Goal: Consume media (video, audio): Consume media (video, audio)

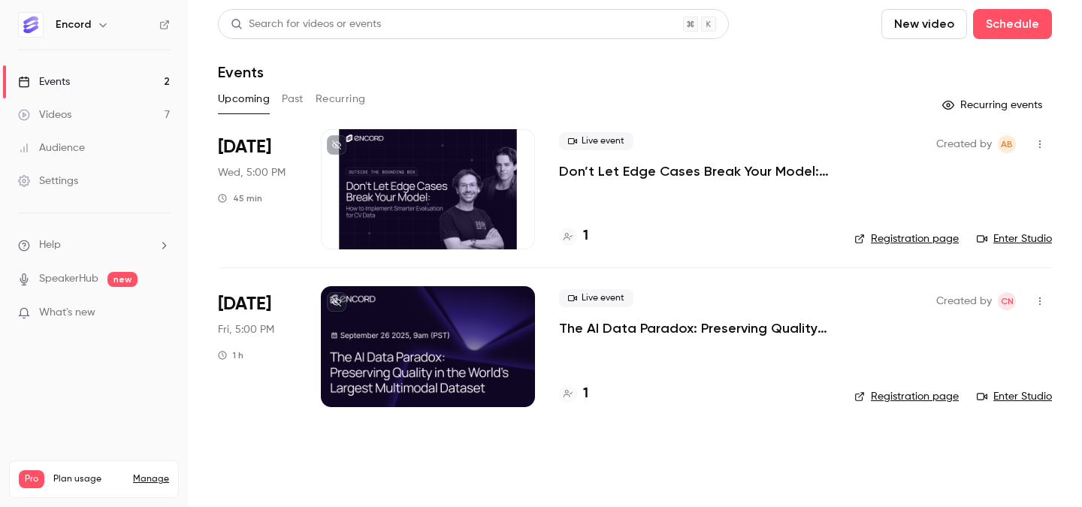
click at [284, 102] on button "Past" at bounding box center [293, 99] width 22 height 24
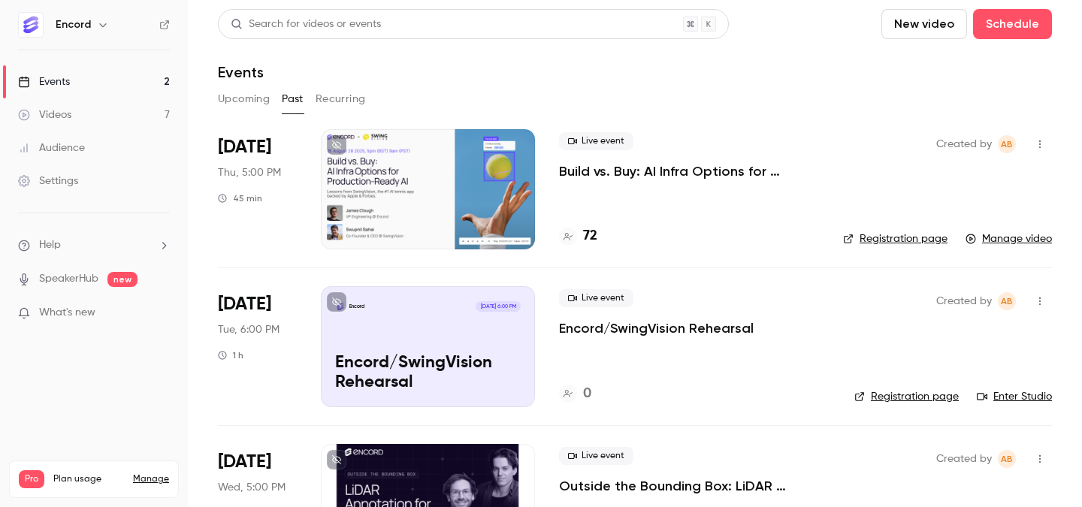
click at [628, 175] on p "Build vs. Buy: AI Infra Options for Production-Ready AI" at bounding box center [689, 171] width 260 height 18
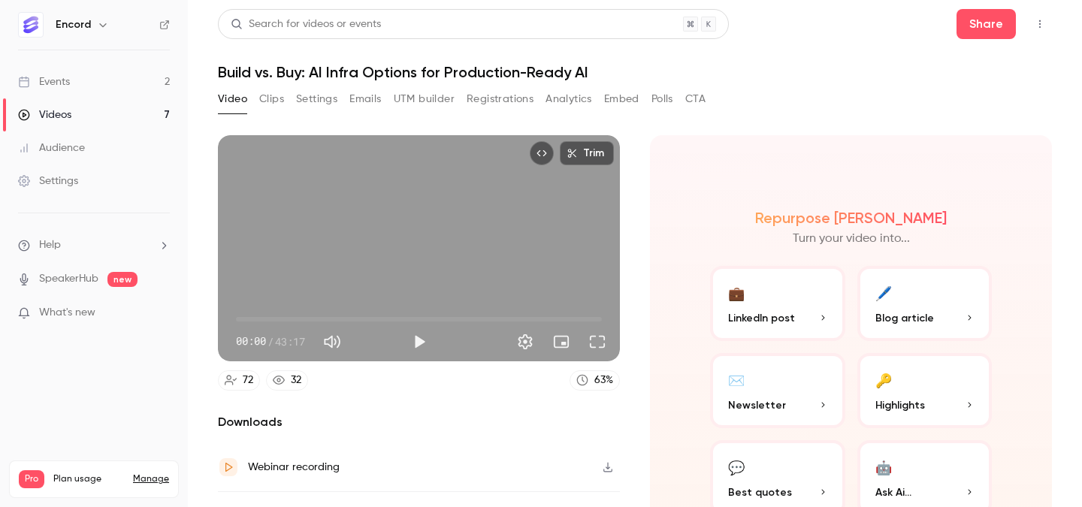
scroll to position [66, 0]
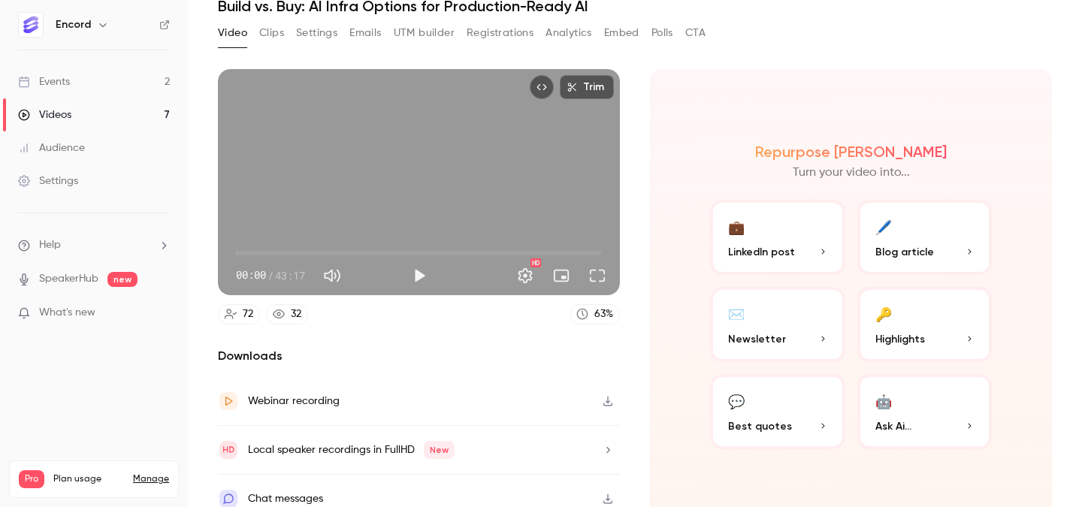
click at [268, 25] on button "Clips" at bounding box center [271, 33] width 25 height 24
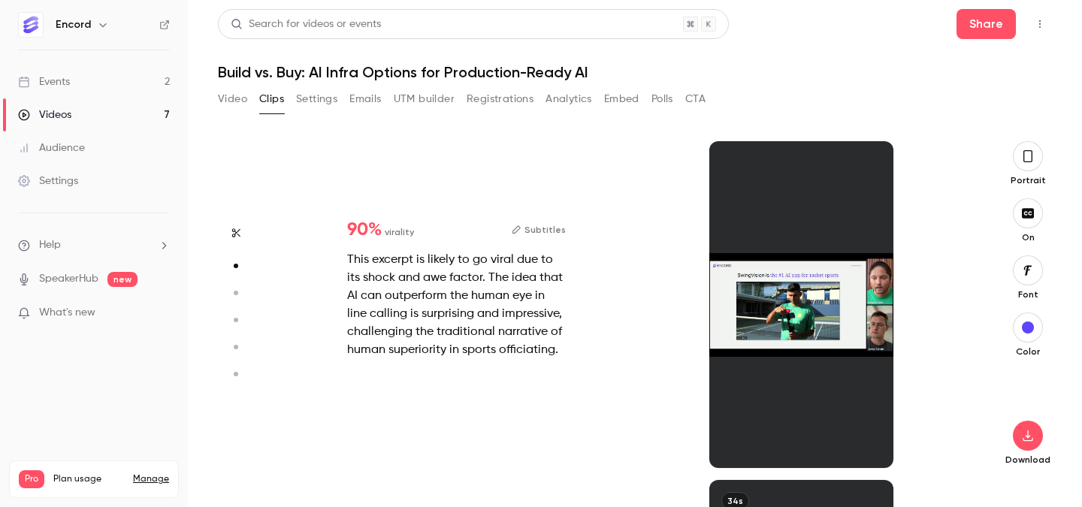
scroll to position [339, 0]
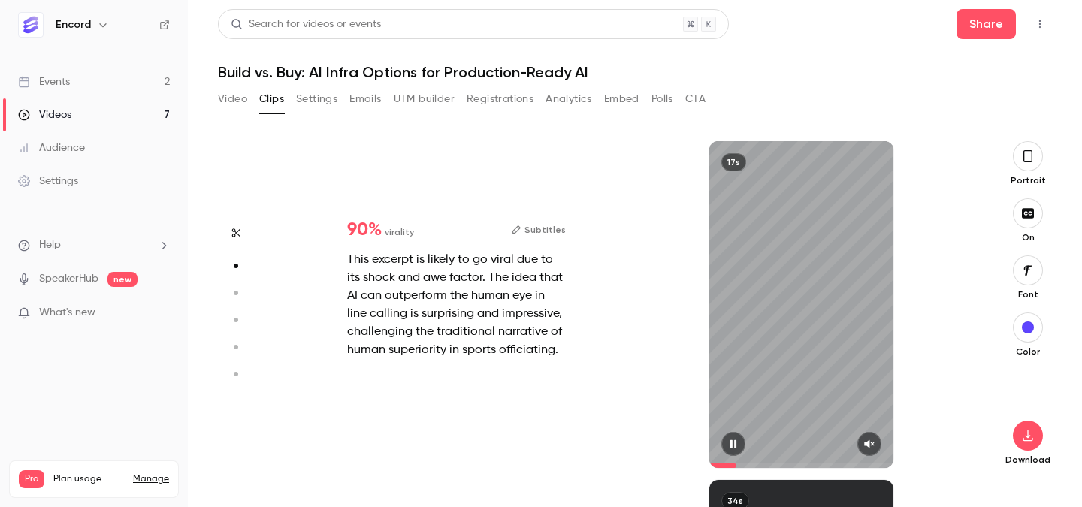
click at [733, 435] on button "button" at bounding box center [734, 444] width 24 height 24
click at [885, 436] on div at bounding box center [801, 444] width 184 height 24
click at [870, 443] on icon "button" at bounding box center [869, 444] width 10 height 8
click at [738, 443] on icon "button" at bounding box center [734, 444] width 12 height 11
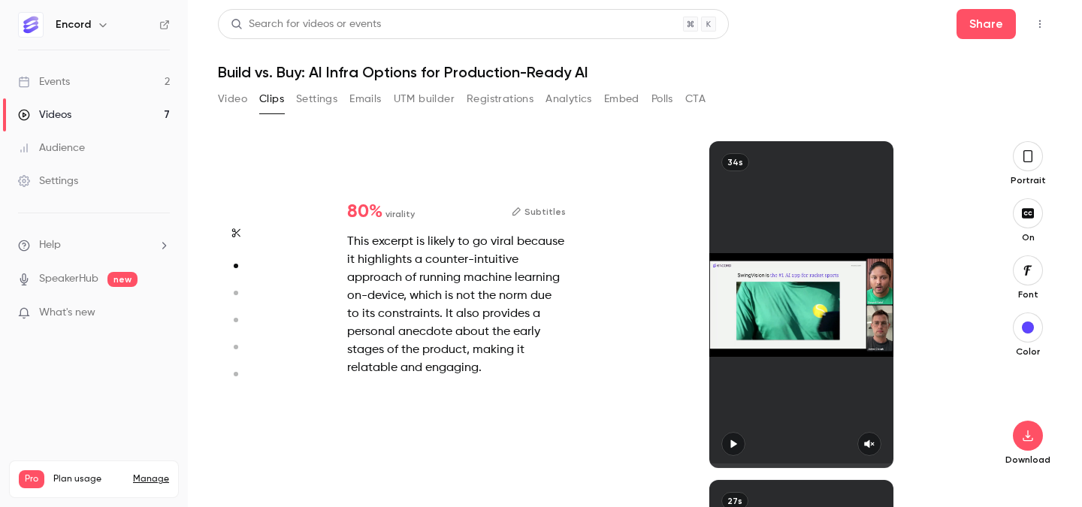
type input "*"
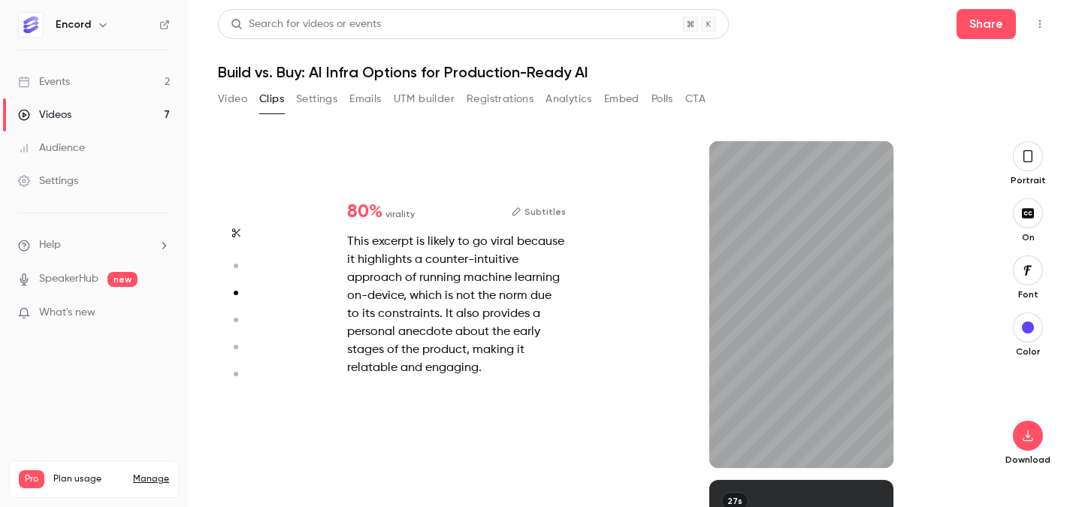
scroll to position [678, 0]
click at [876, 449] on button "button" at bounding box center [870, 444] width 24 height 24
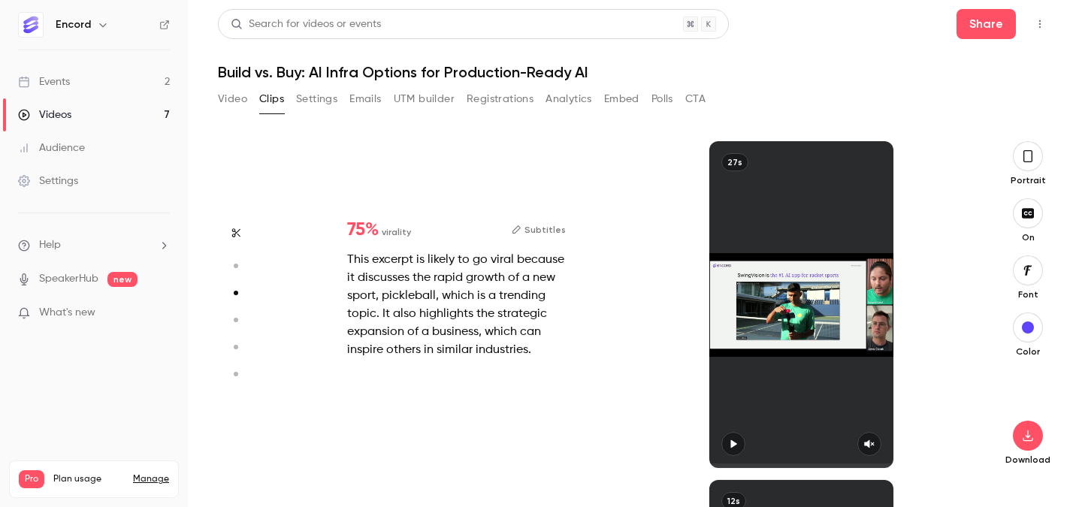
type input "*"
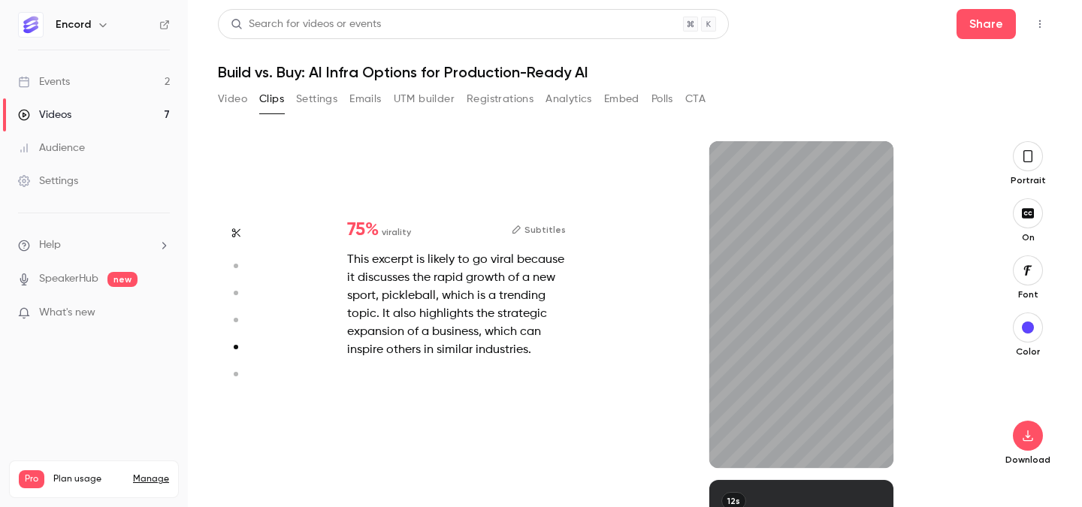
type input "*"
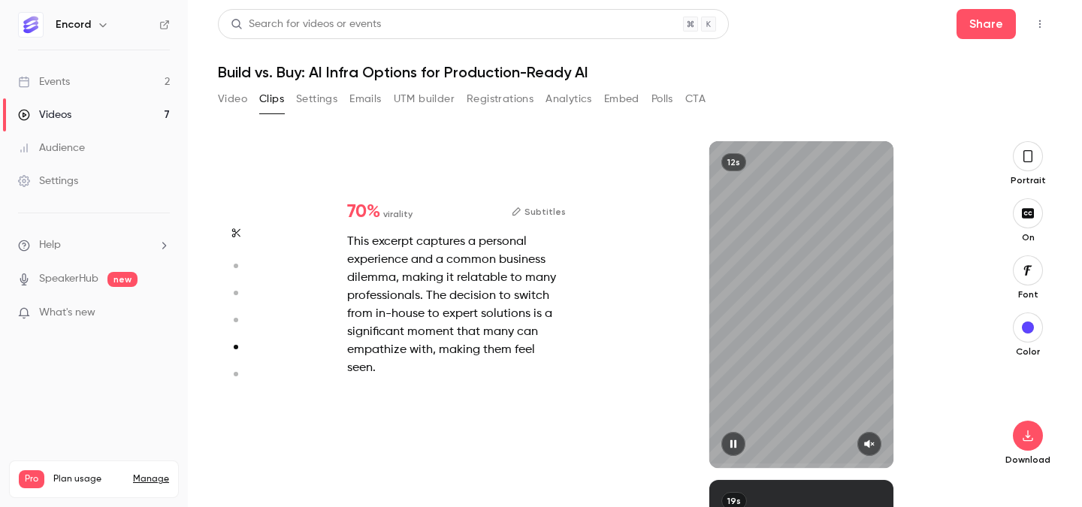
scroll to position [1356, 0]
click at [865, 440] on icon "button" at bounding box center [870, 444] width 12 height 11
type input "*"
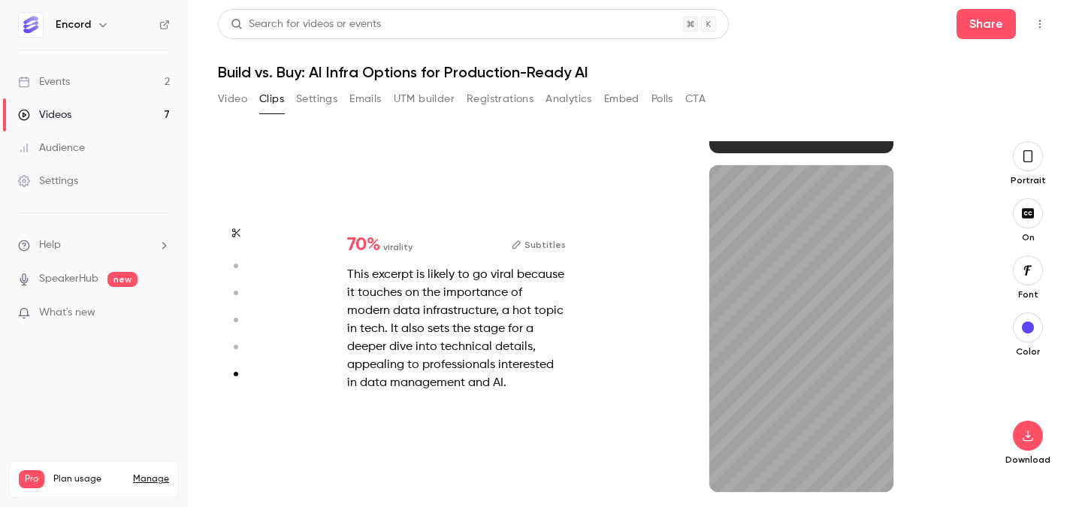
scroll to position [1671, 0]
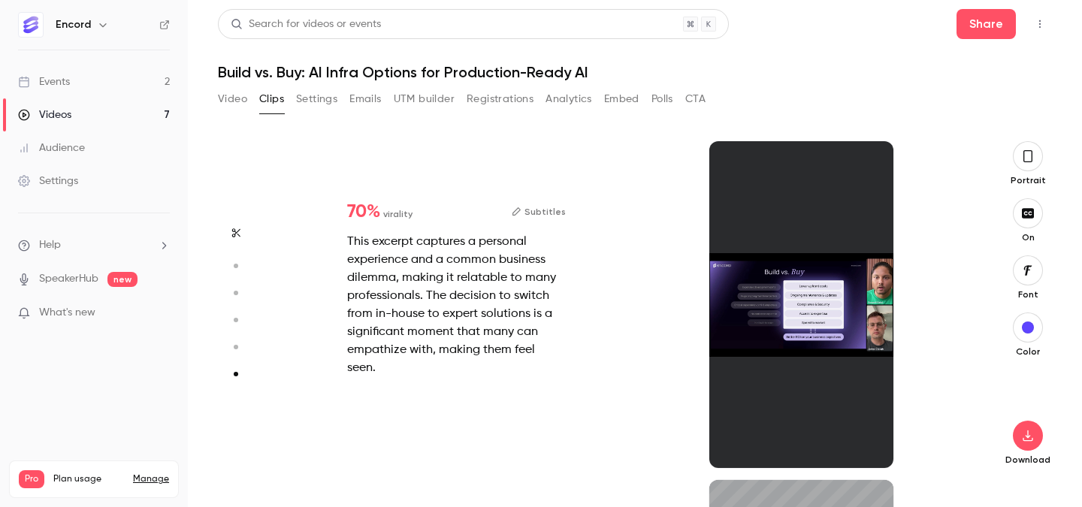
type input "*"
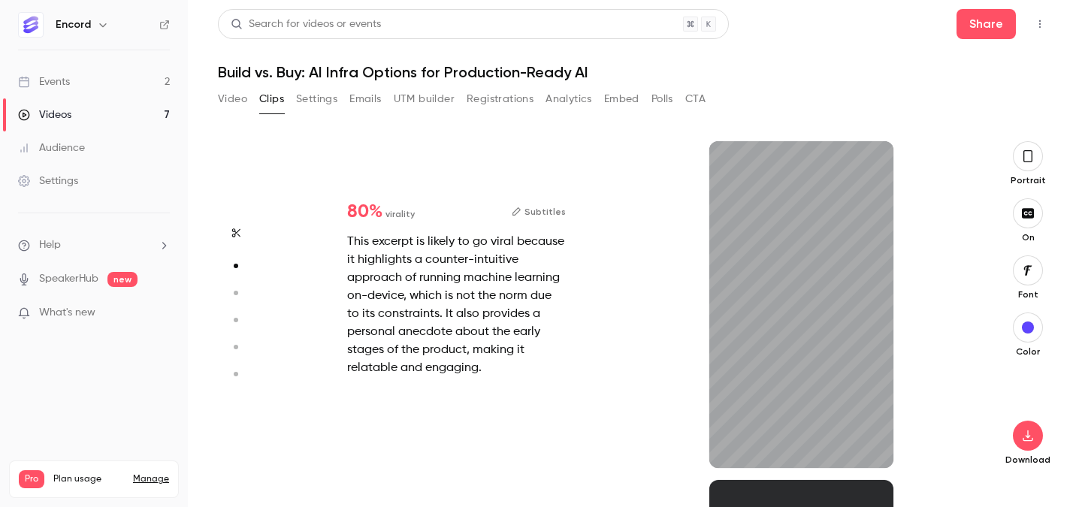
type input "*"
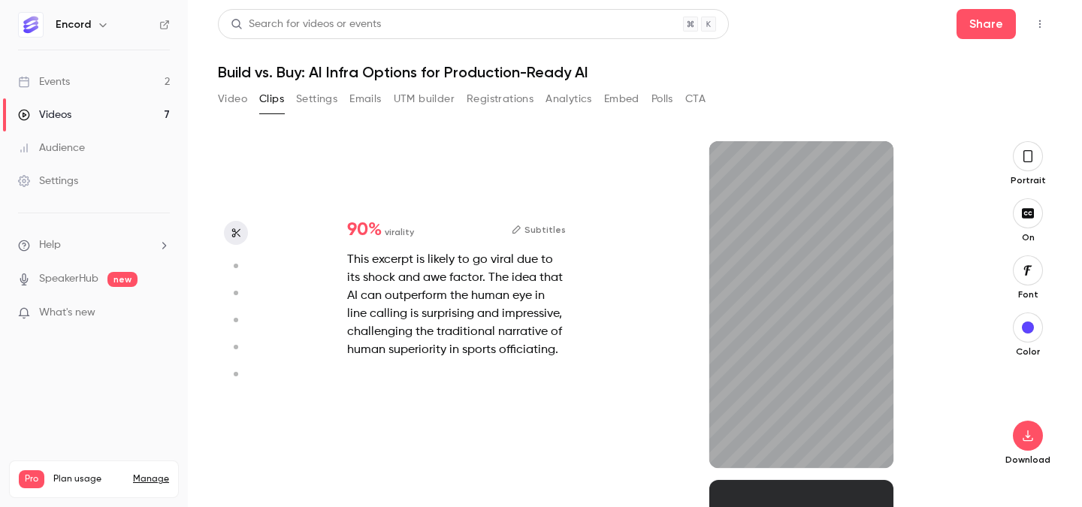
scroll to position [0, 0]
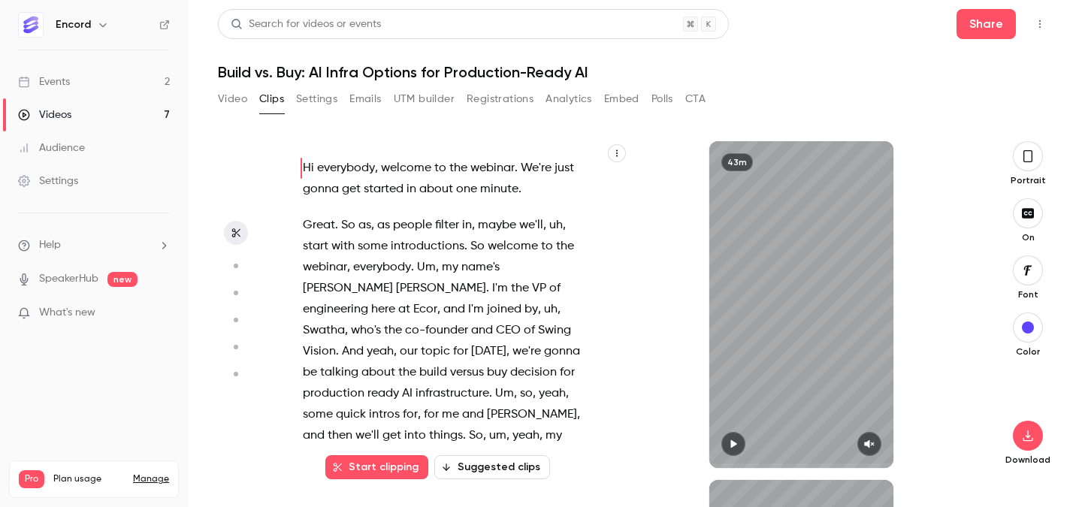
type input "*"
click at [395, 464] on button "Start clipping" at bounding box center [376, 467] width 103 height 24
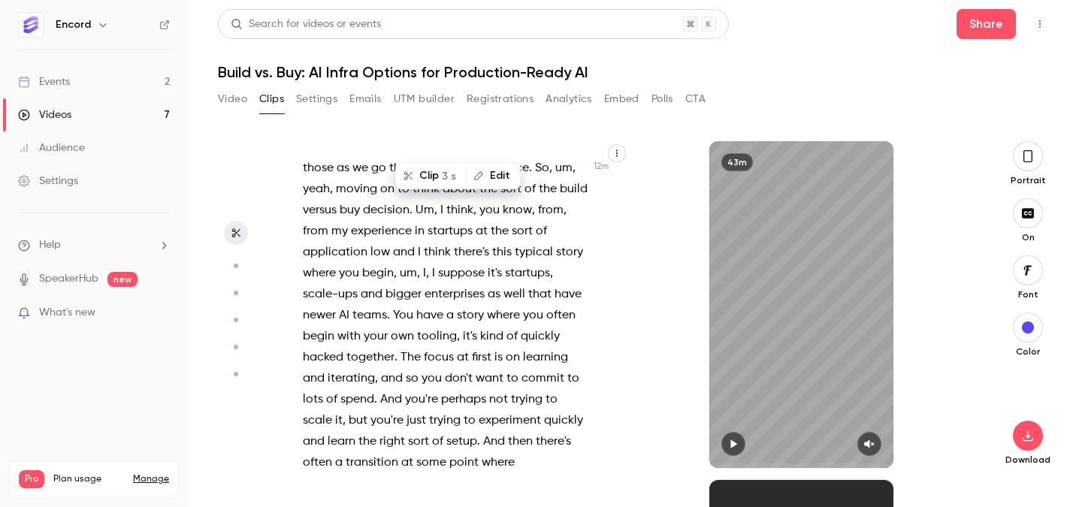
scroll to position [6652, 0]
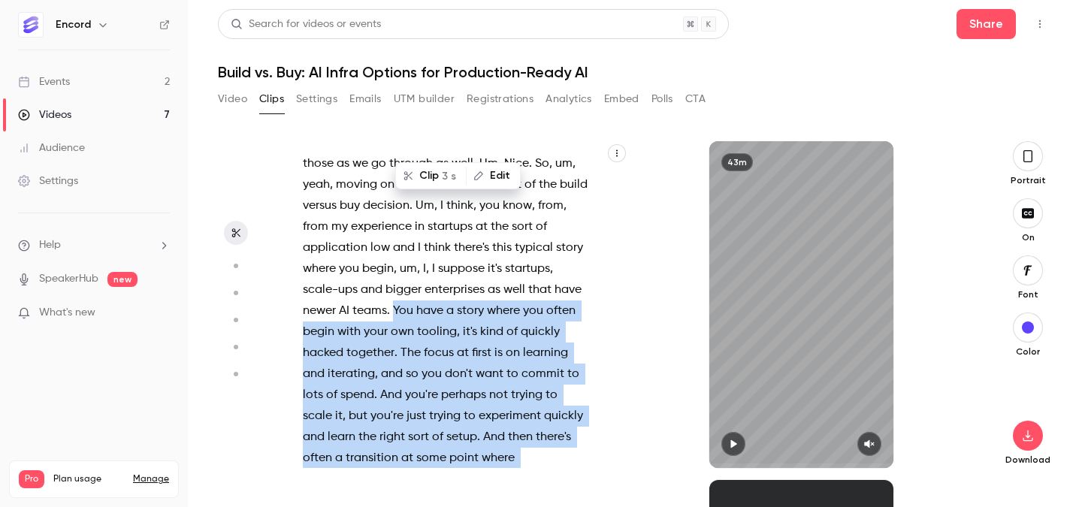
drag, startPoint x: 394, startPoint y: 247, endPoint x: 566, endPoint y: 455, distance: 269.5
click at [566, 455] on p "Nice . Yeah , I guess on device adds a few technical challenges and maybe we ca…" at bounding box center [445, 321] width 285 height 421
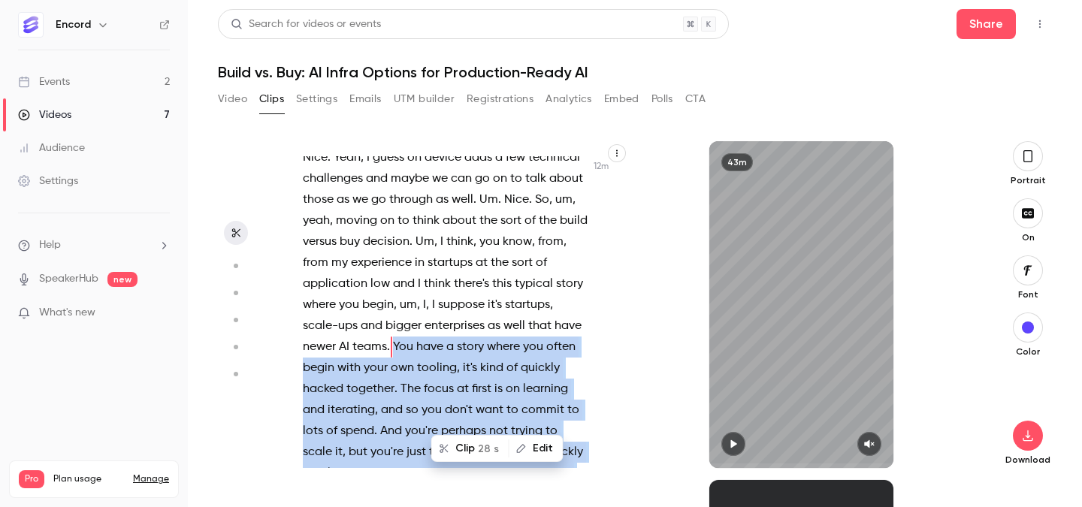
scroll to position [6587, 0]
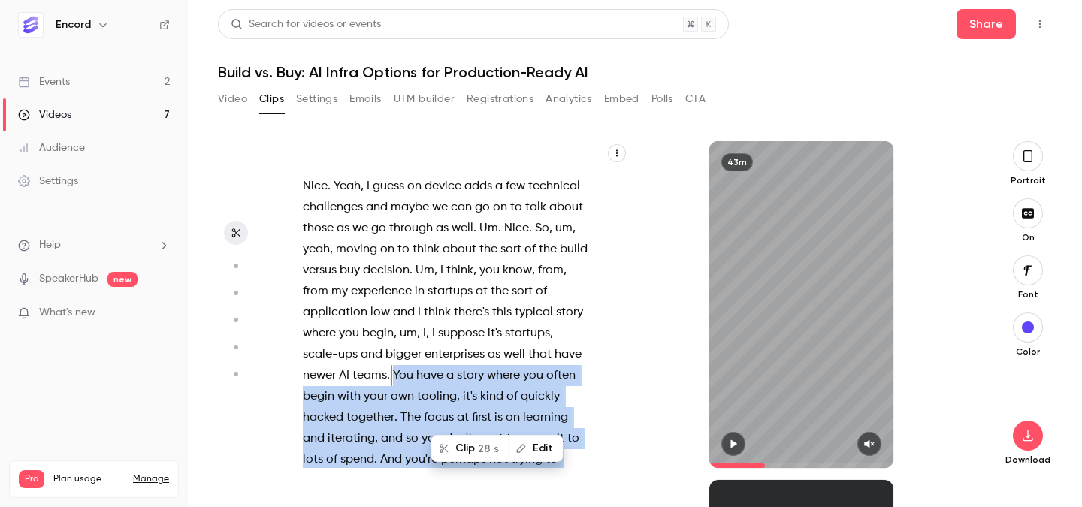
click at [733, 441] on icon "button" at bounding box center [734, 444] width 6 height 8
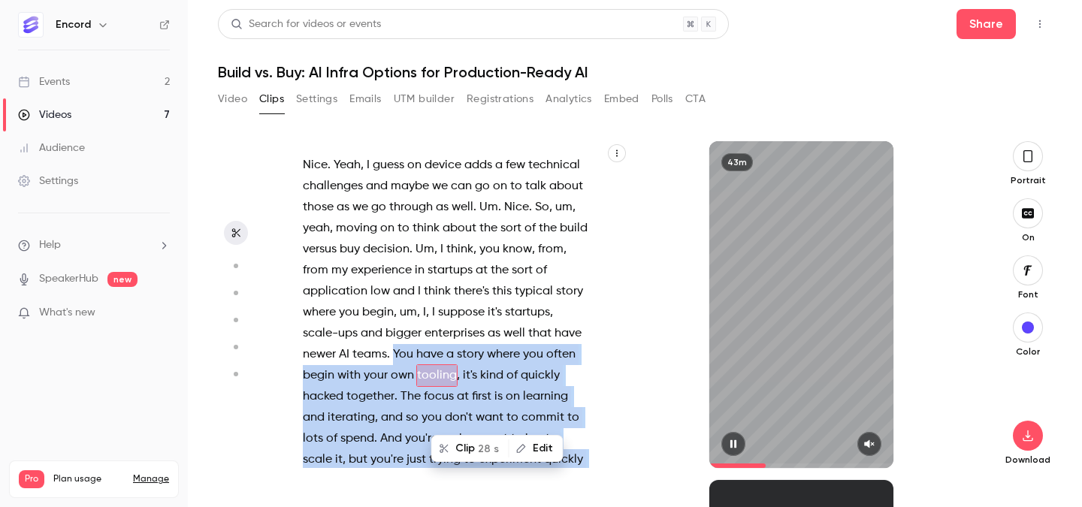
click at [876, 448] on button "button" at bounding box center [870, 444] width 24 height 24
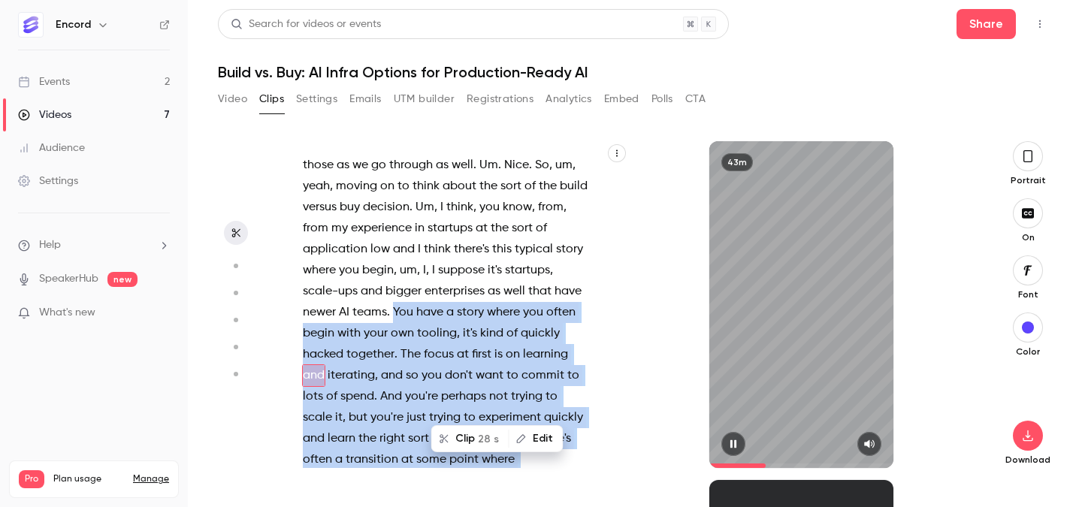
click at [728, 445] on icon "button" at bounding box center [734, 444] width 12 height 11
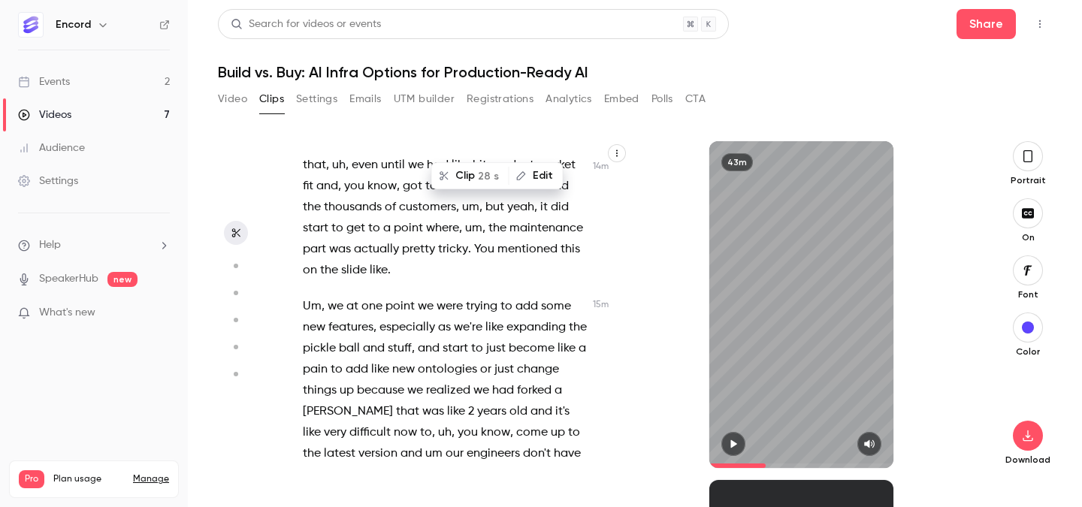
scroll to position [7709, 0]
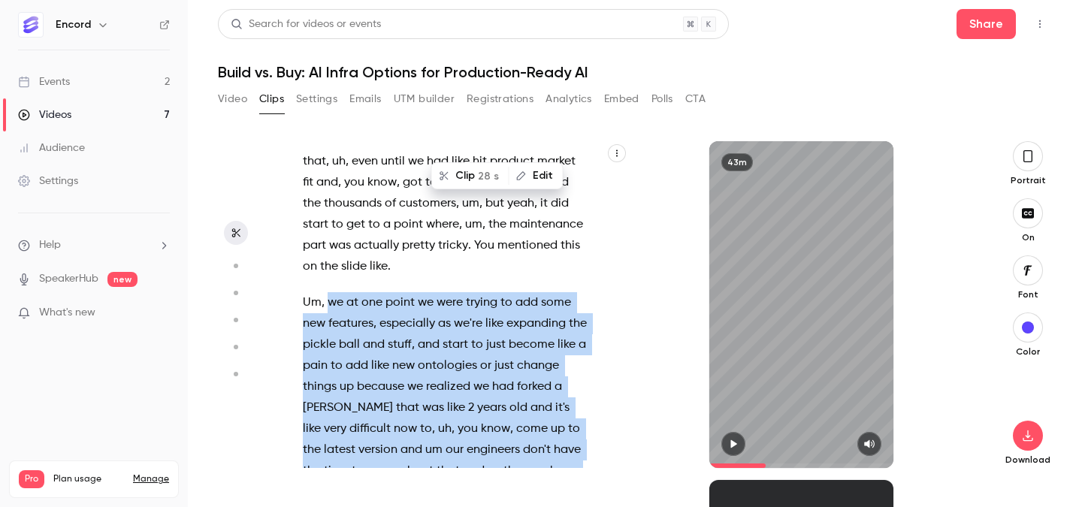
drag, startPoint x: 331, startPoint y: 219, endPoint x: 572, endPoint y: 428, distance: 319.2
click at [572, 428] on p "Um , we at one point we were trying to add some new features , especially as we…" at bounding box center [445, 418] width 285 height 253
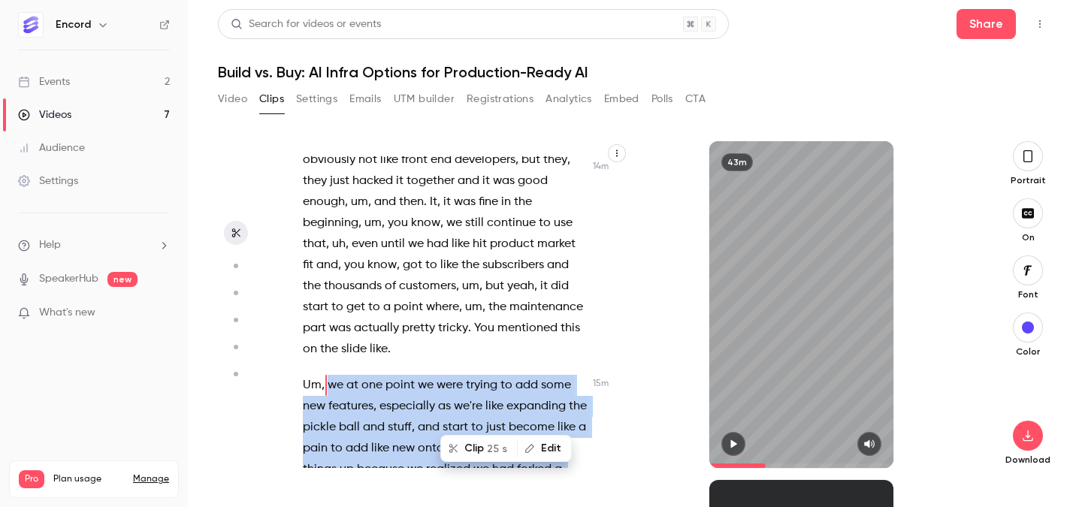
scroll to position [7615, 0]
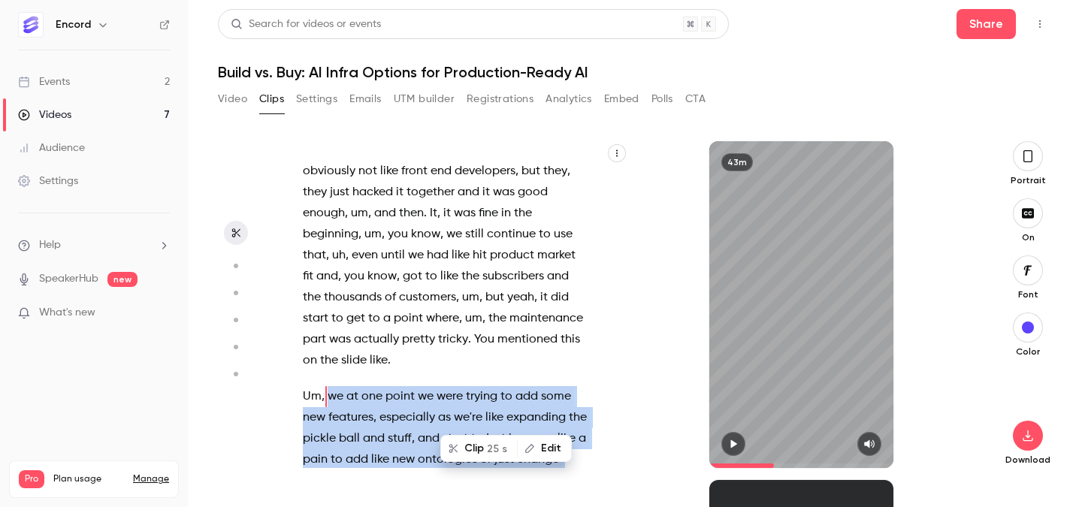
click at [739, 436] on button "button" at bounding box center [734, 444] width 24 height 24
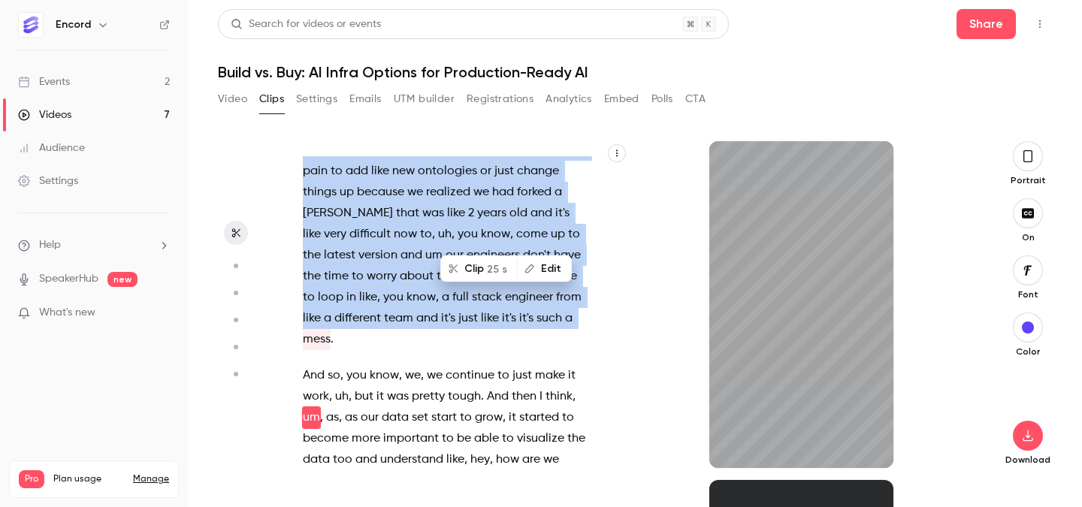
scroll to position [7904, 0]
click at [733, 441] on icon "button" at bounding box center [734, 444] width 12 height 11
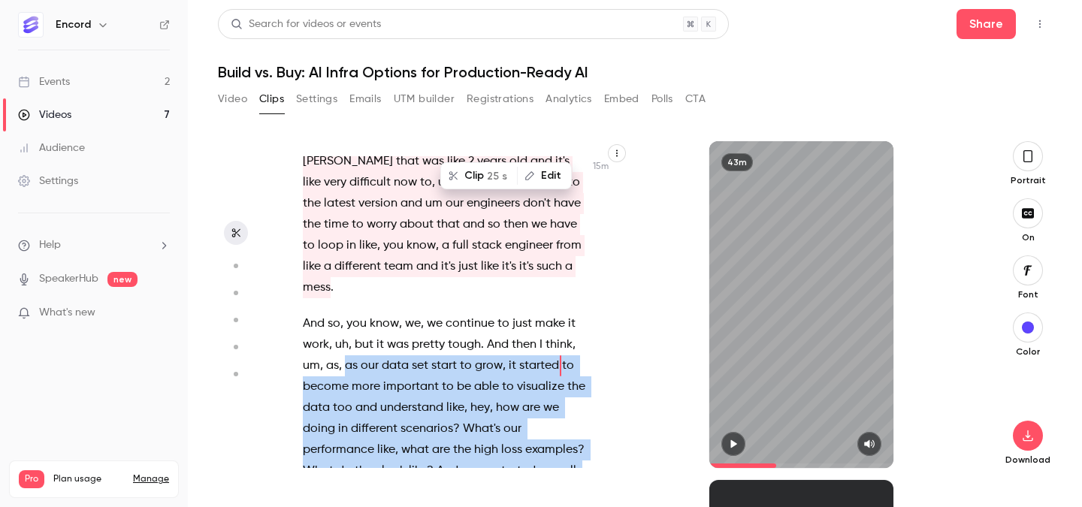
scroll to position [8083, 0]
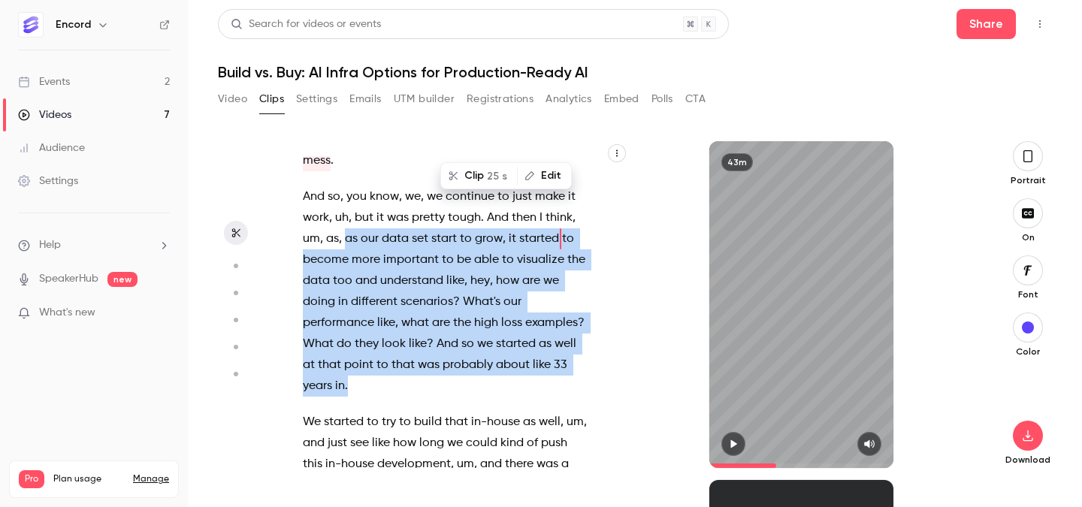
drag, startPoint x: 347, startPoint y: 313, endPoint x: 425, endPoint y: 283, distance: 83.3
click at [425, 283] on p "And so , you know , we , we continue to just make it work , uh , but it was pre…" at bounding box center [445, 291] width 285 height 210
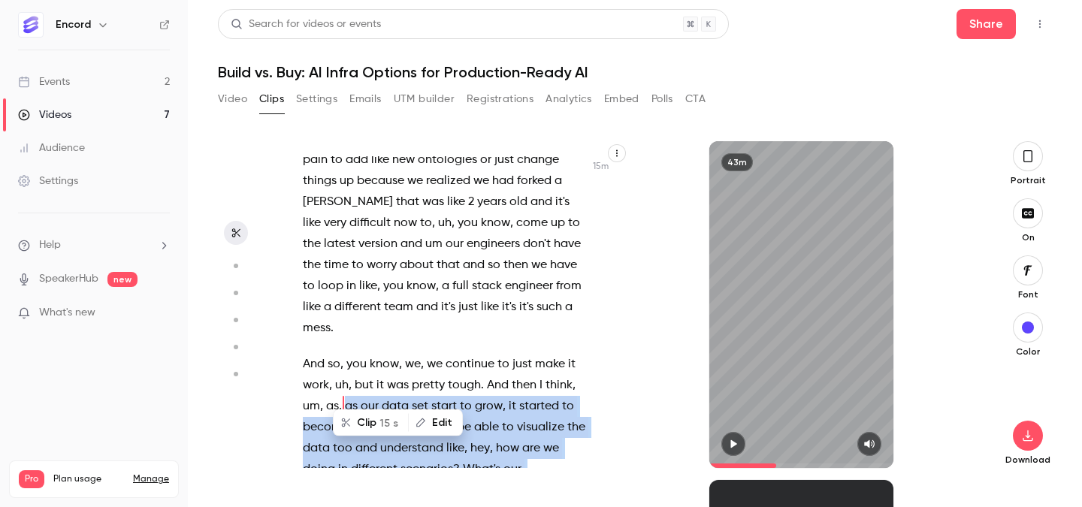
scroll to position [7901, 0]
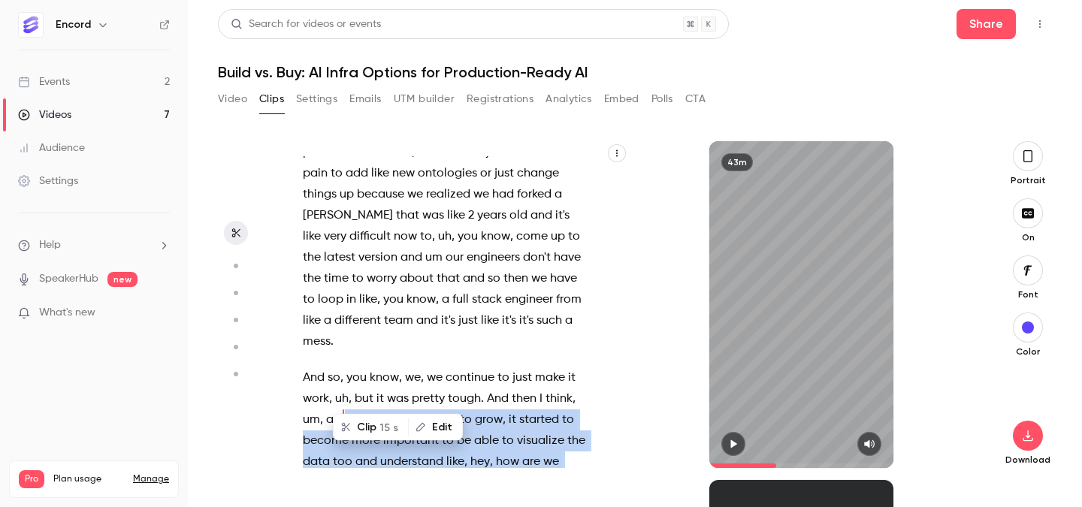
click at [740, 441] on button "button" at bounding box center [734, 444] width 24 height 24
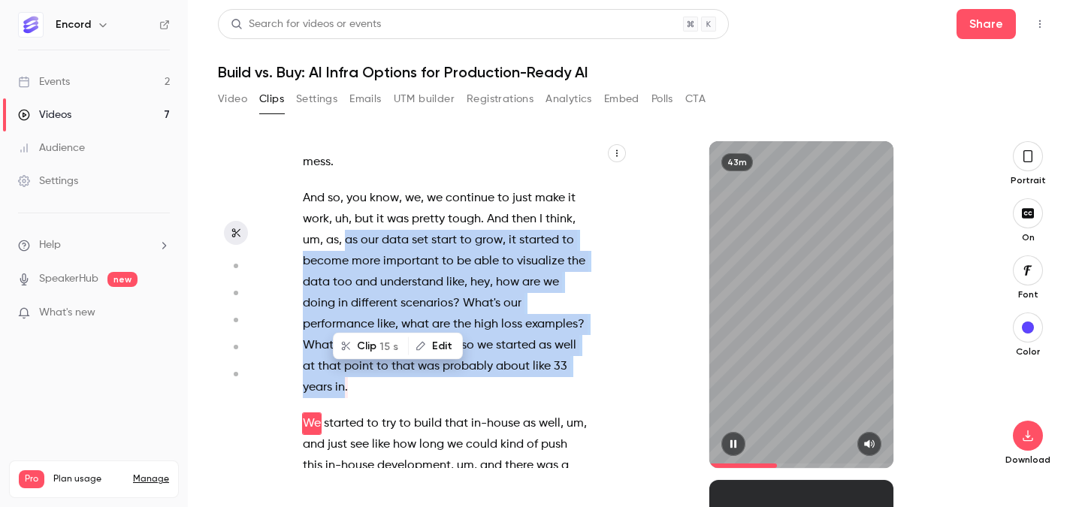
scroll to position [8087, 0]
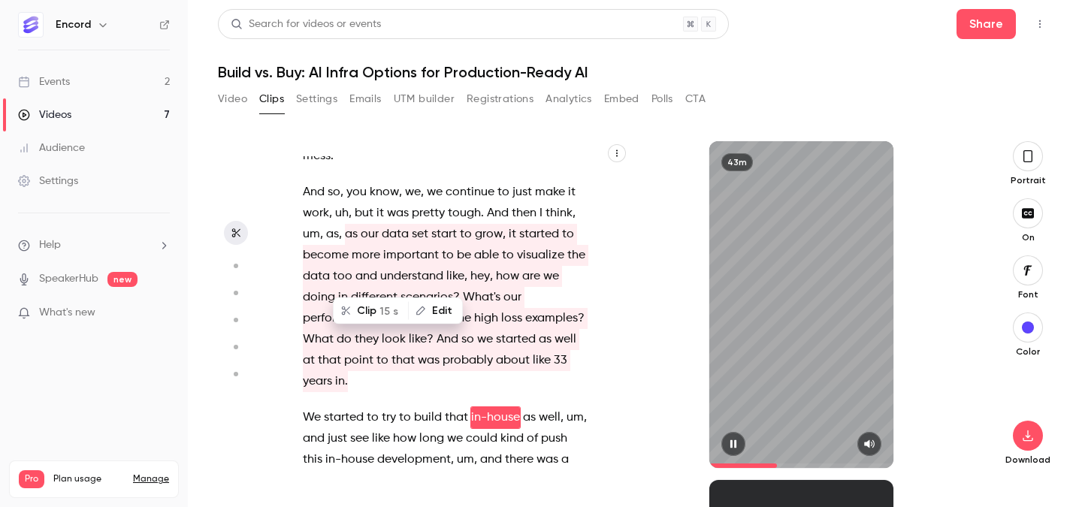
click at [809, 348] on div "43m" at bounding box center [801, 304] width 184 height 327
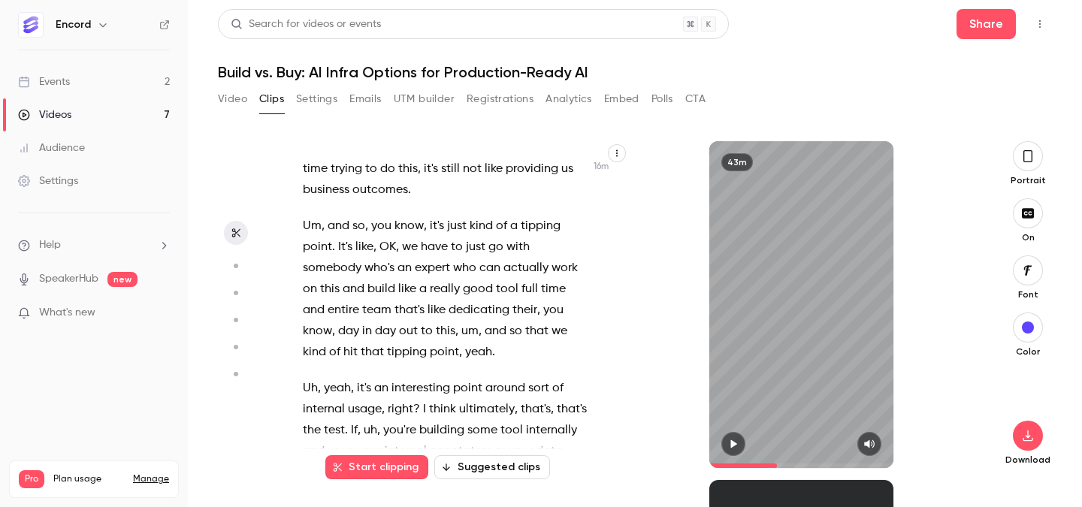
scroll to position [8529, 0]
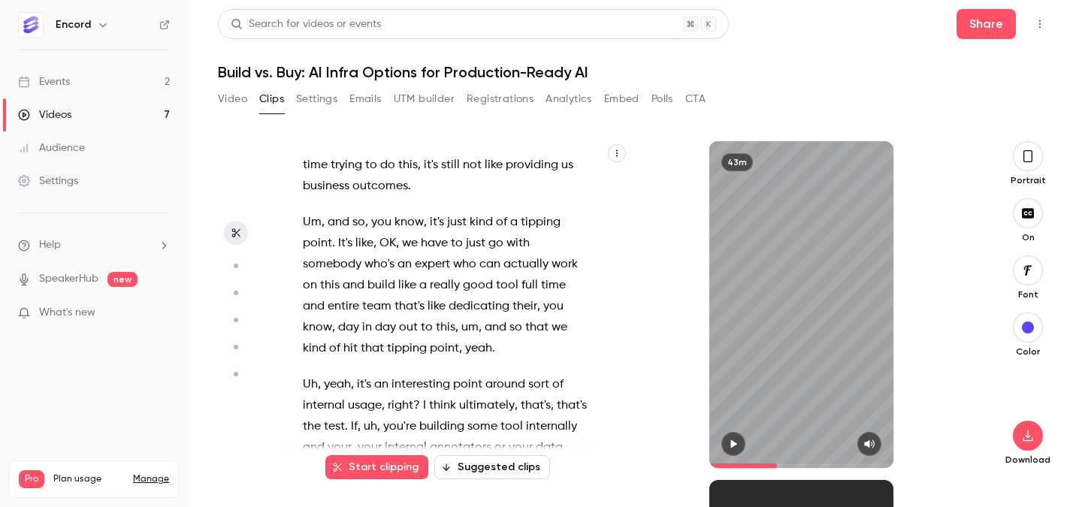
click at [385, 374] on span "an" at bounding box center [381, 384] width 14 height 21
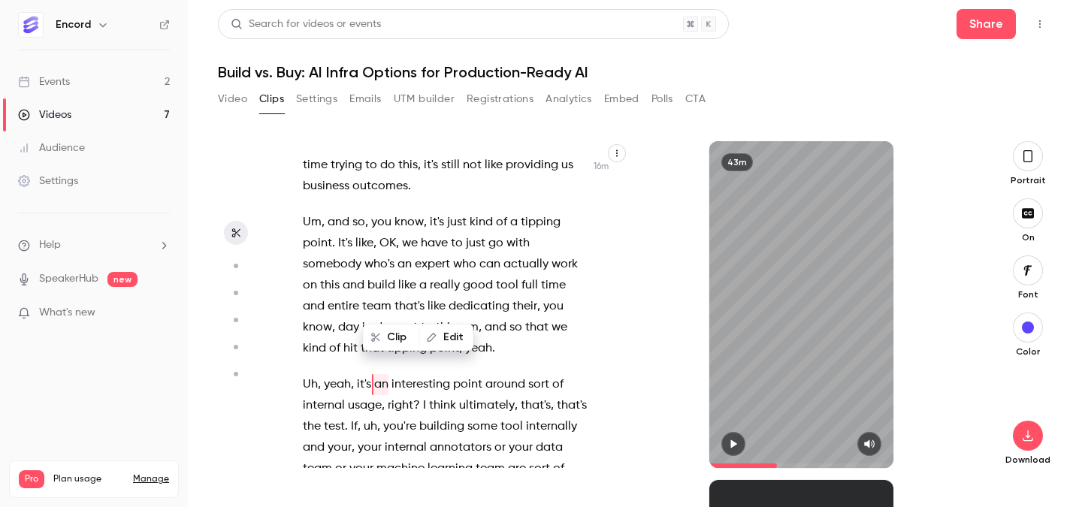
scroll to position [8496, 0]
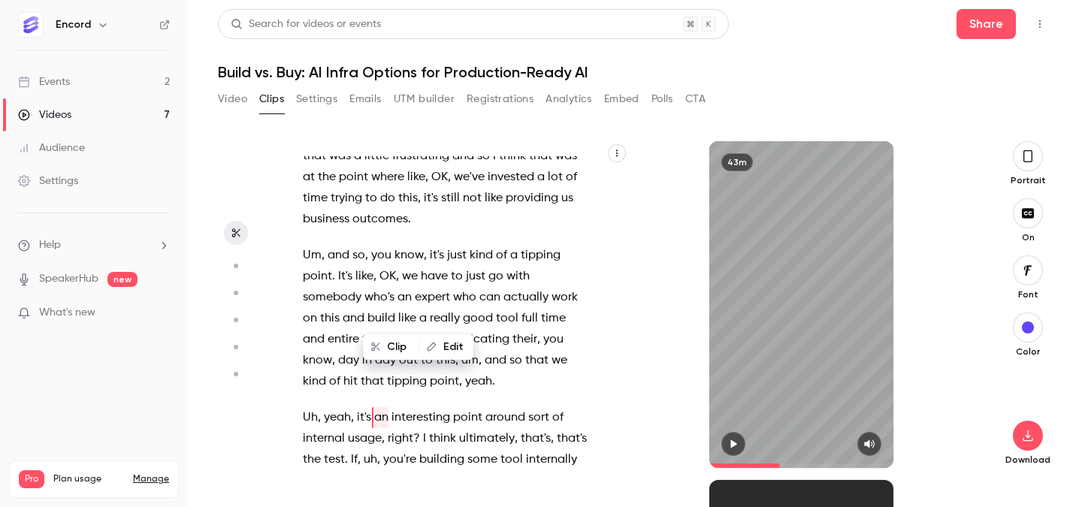
click at [728, 440] on icon "button" at bounding box center [734, 444] width 12 height 11
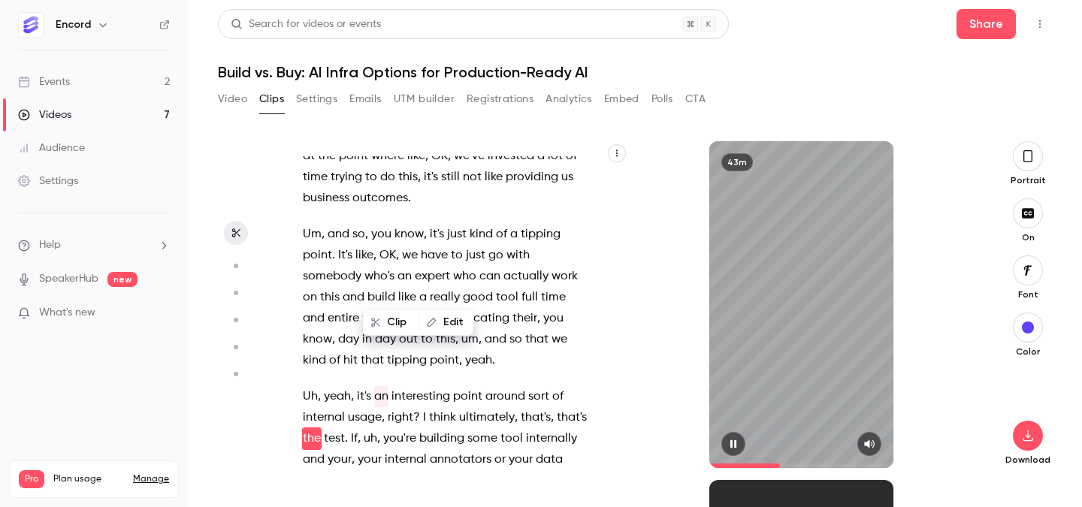
scroll to position [8538, 0]
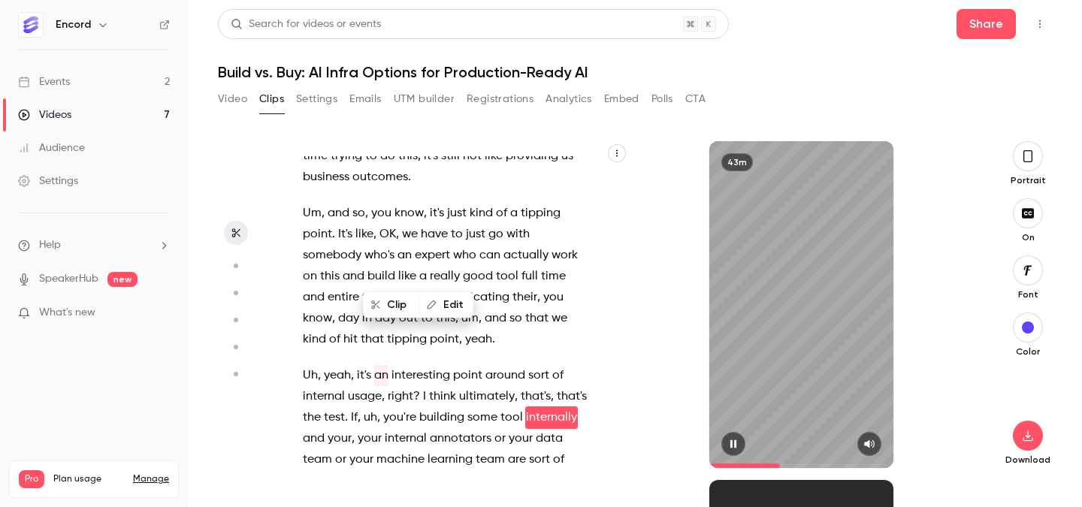
click at [728, 440] on icon "button" at bounding box center [734, 444] width 12 height 11
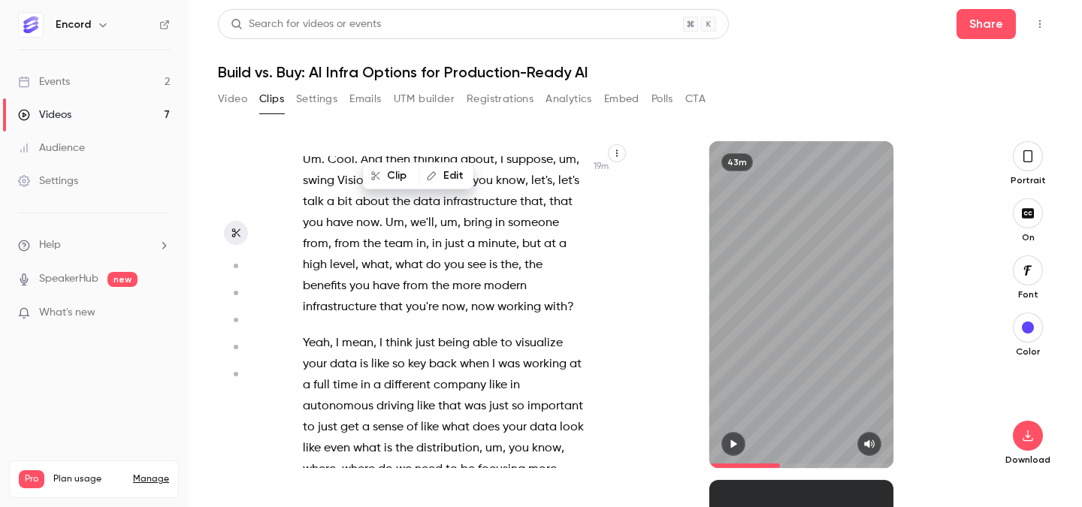
scroll to position [10310, 0]
click at [322, 334] on span "Yeah" at bounding box center [316, 344] width 27 height 21
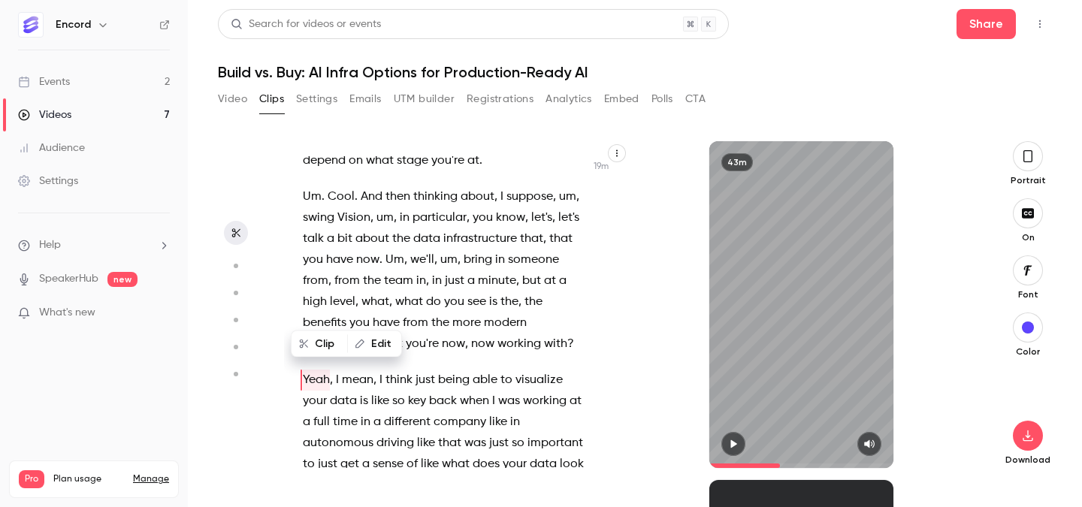
scroll to position [10237, 0]
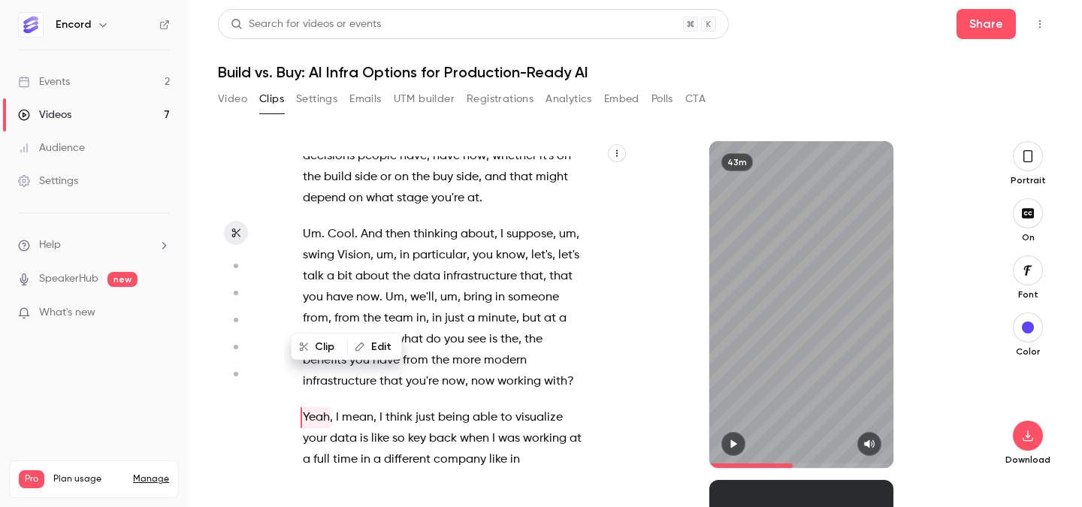
click at [731, 446] on icon "button" at bounding box center [734, 444] width 6 height 8
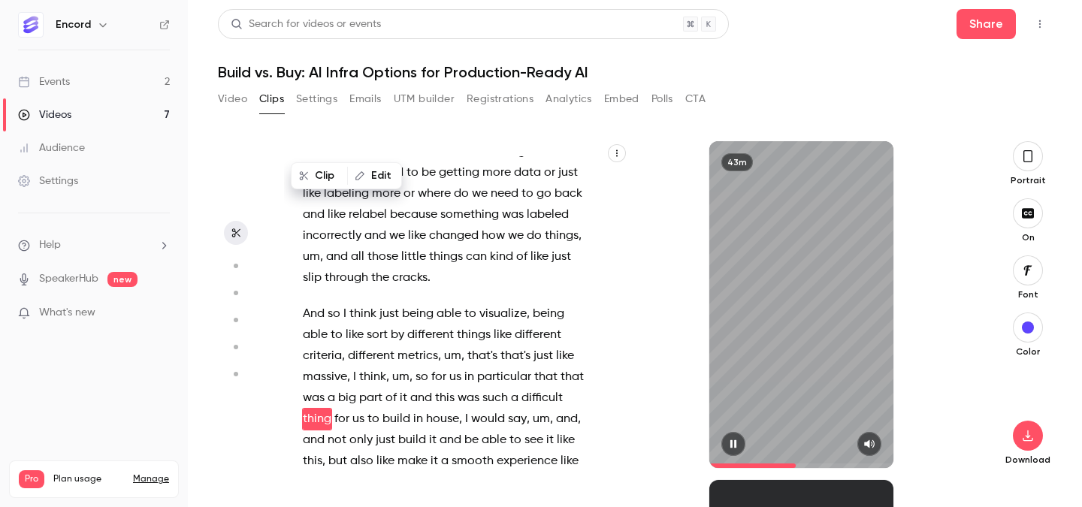
scroll to position [10630, 0]
click at [737, 440] on icon "button" at bounding box center [734, 444] width 12 height 11
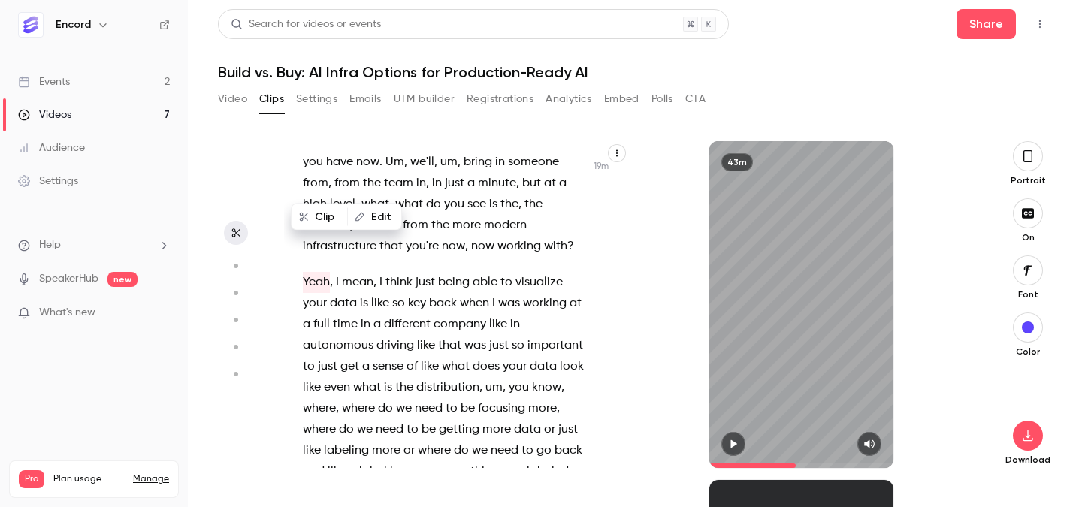
scroll to position [10367, 0]
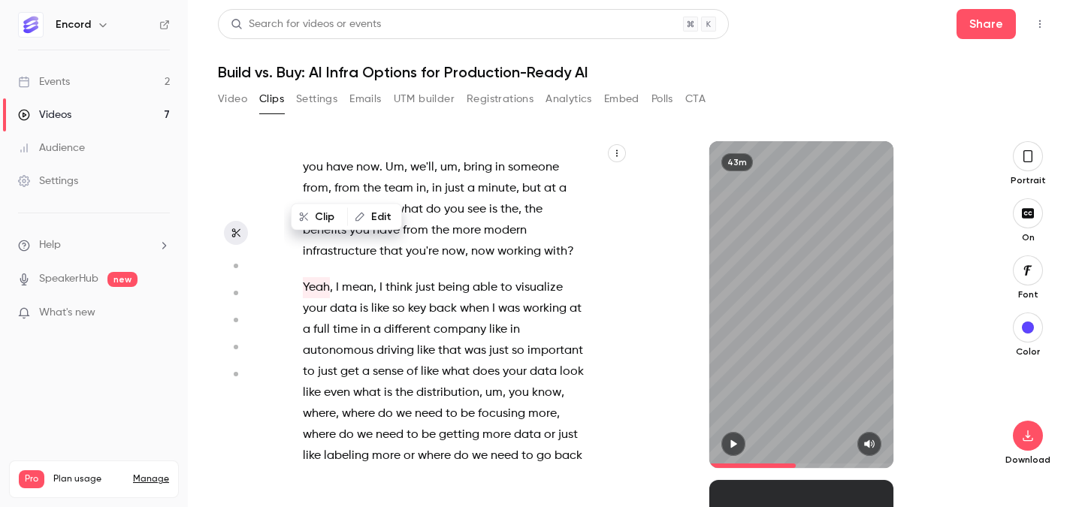
click at [317, 277] on span "Yeah" at bounding box center [316, 287] width 27 height 21
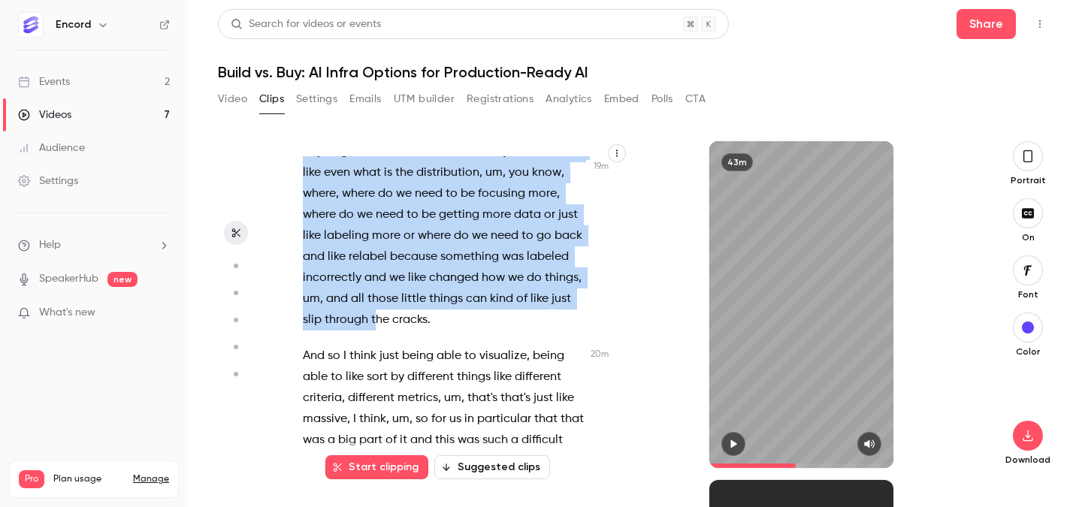
scroll to position [10588, 0]
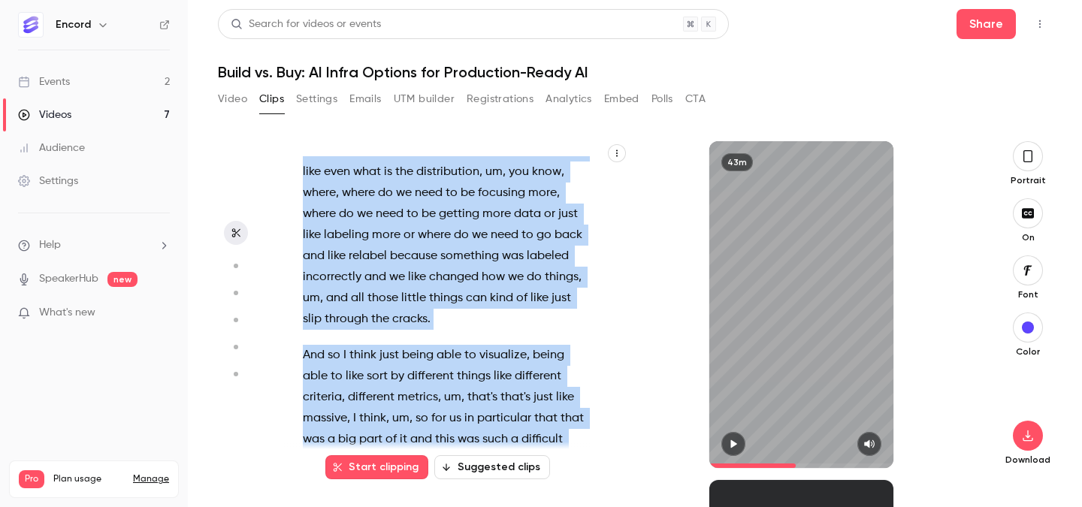
drag, startPoint x: 304, startPoint y: 178, endPoint x: 449, endPoint y: 352, distance: 226.8
click at [449, 352] on div "Hi everybody , welcome to the webinar . We're just gonna get started in about o…" at bounding box center [452, 312] width 337 height 312
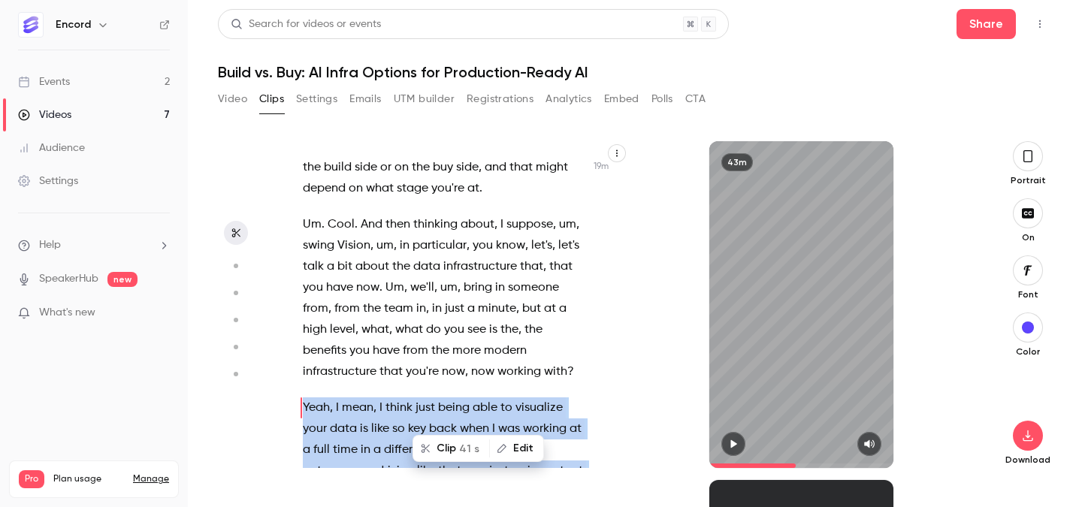
scroll to position [10237, 0]
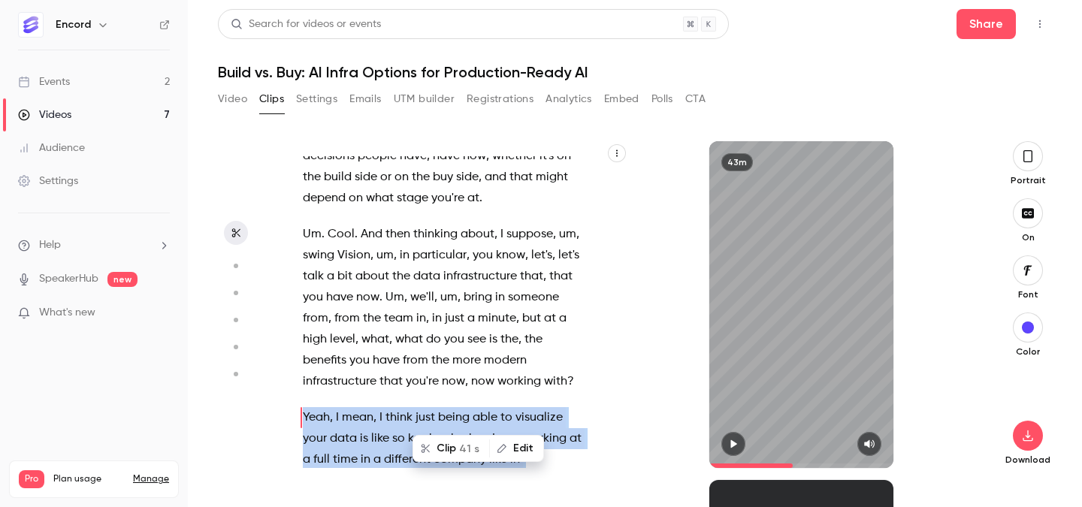
click at [445, 443] on button "Clip 41 s" at bounding box center [451, 449] width 74 height 24
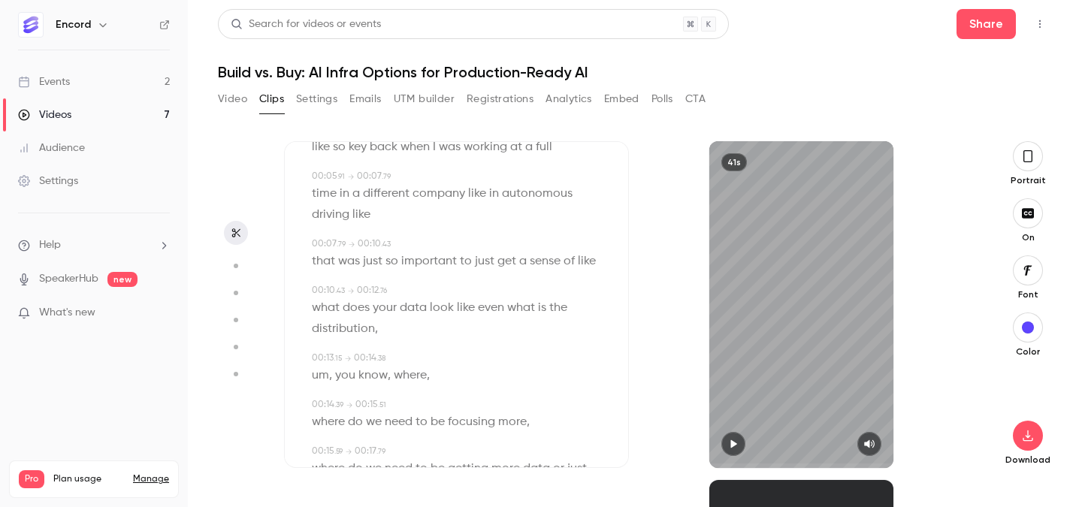
scroll to position [141, 0]
click at [316, 379] on span "um" at bounding box center [320, 375] width 17 height 21
type input "****"
click at [319, 402] on button "Edit" at bounding box center [315, 402] width 52 height 24
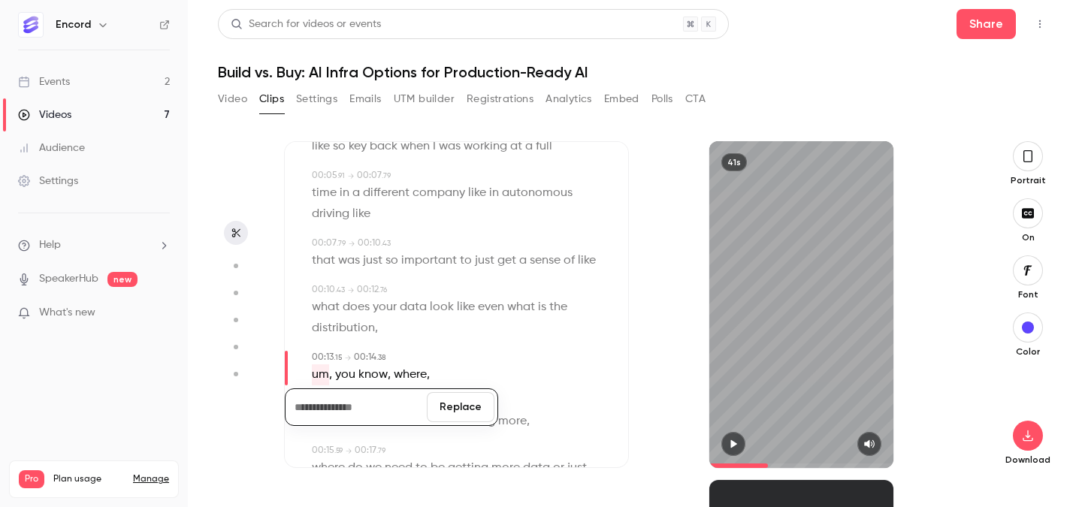
click at [457, 418] on button "Replace" at bounding box center [461, 407] width 68 height 30
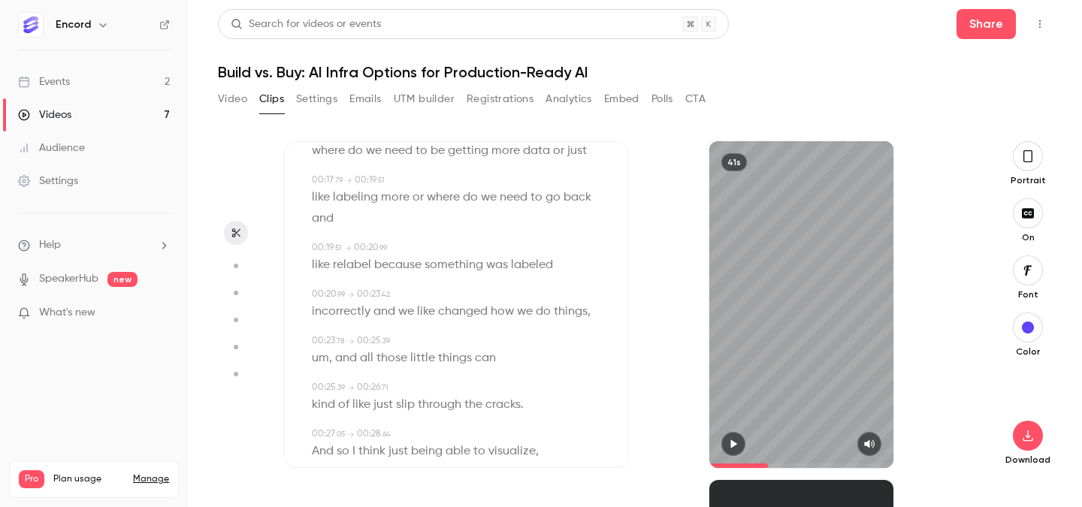
scroll to position [434, 0]
click at [320, 353] on span "um" at bounding box center [320, 356] width 17 height 21
type input "****"
click at [325, 389] on button "Edit" at bounding box center [315, 384] width 52 height 24
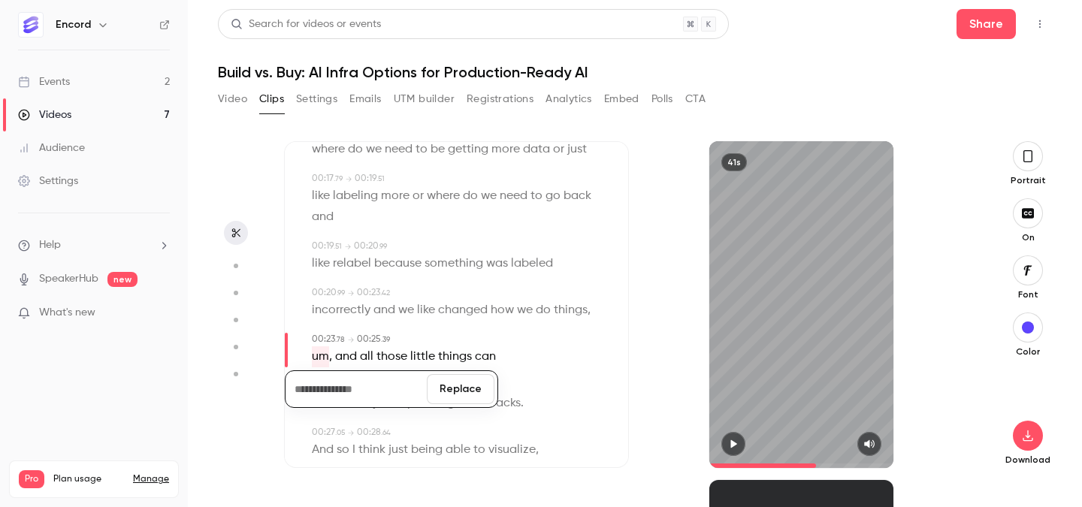
click at [468, 396] on button "Replace" at bounding box center [461, 389] width 68 height 30
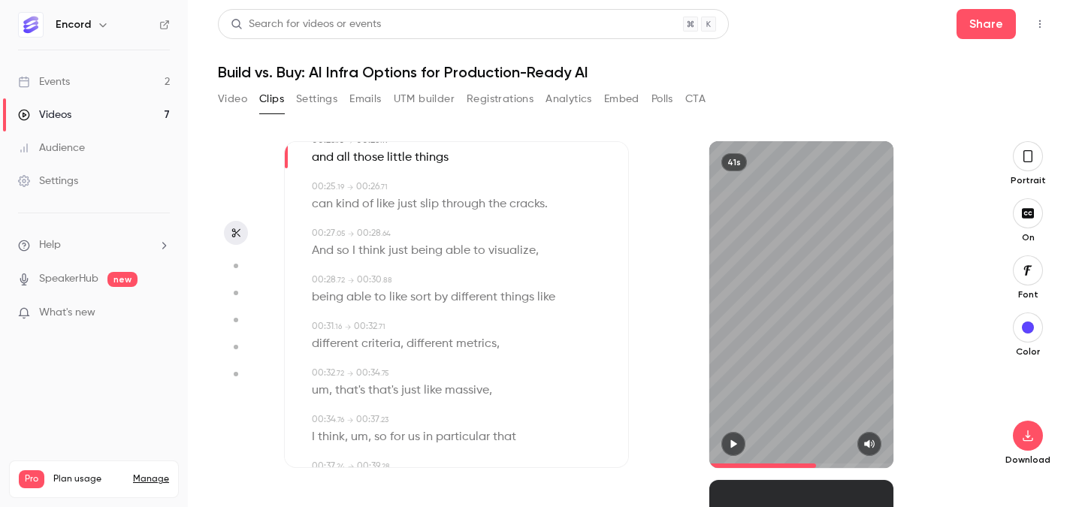
scroll to position [653, 0]
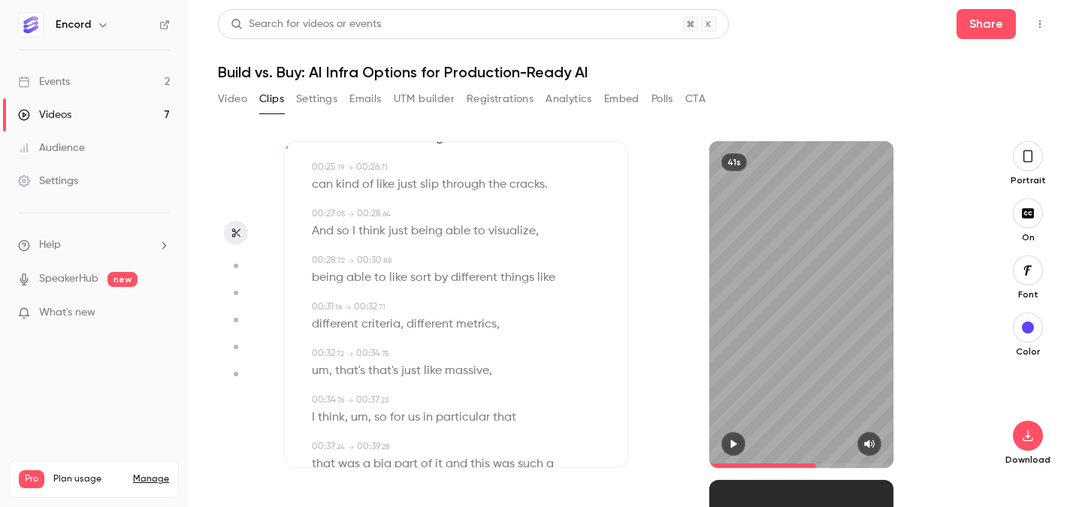
click at [325, 374] on span "um" at bounding box center [320, 371] width 17 height 21
type input "****"
click at [319, 397] on button "Edit" at bounding box center [315, 398] width 52 height 24
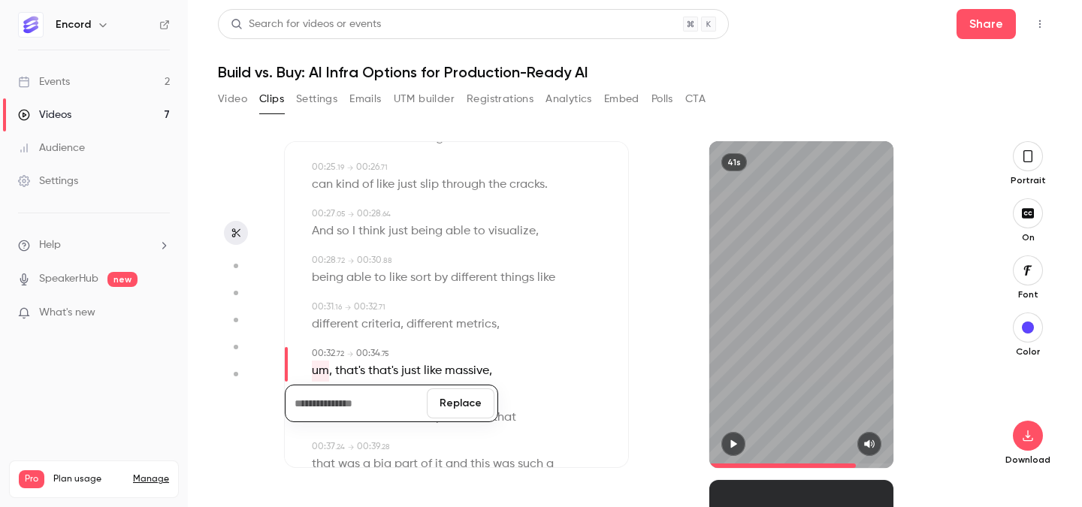
click at [445, 405] on button "Replace" at bounding box center [461, 404] width 68 height 30
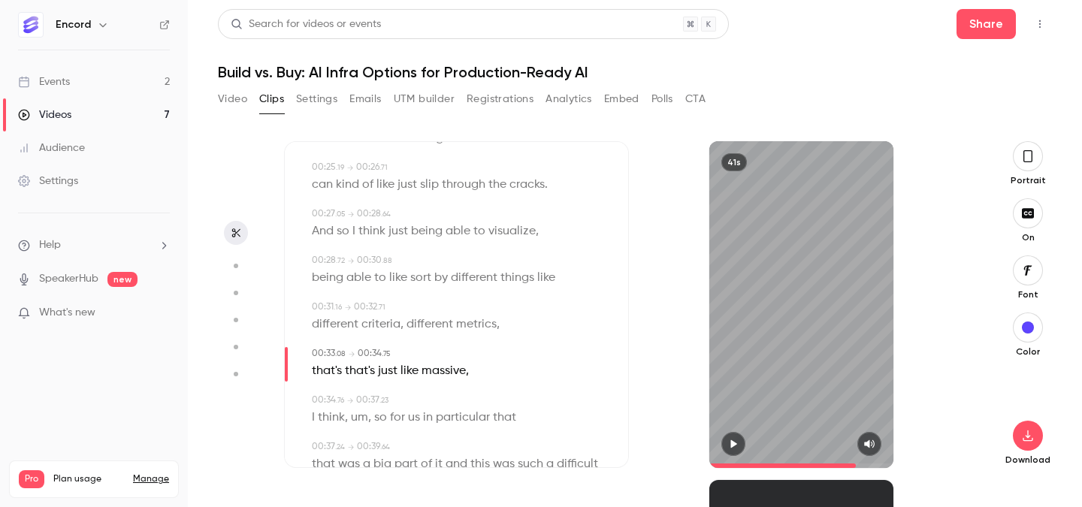
scroll to position [683, 0]
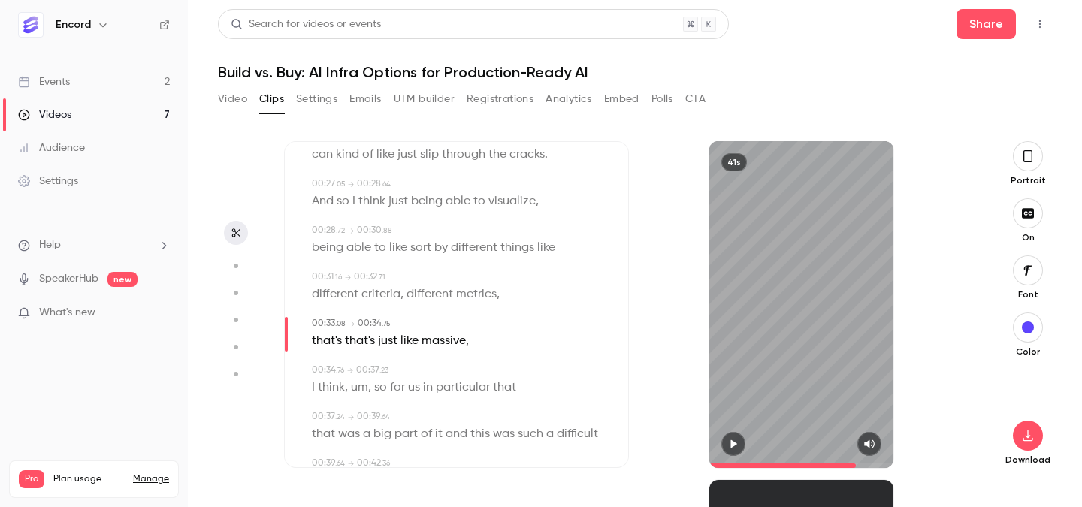
click at [360, 386] on span "um" at bounding box center [359, 387] width 17 height 21
type input "****"
click at [366, 414] on button "Edit" at bounding box center [354, 415] width 52 height 24
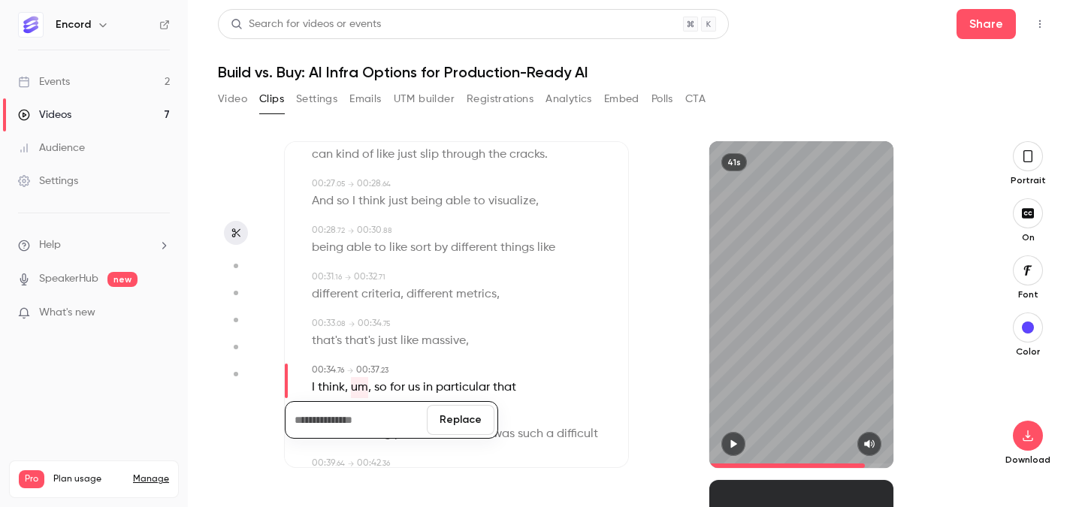
click at [476, 412] on button "Replace" at bounding box center [461, 420] width 68 height 30
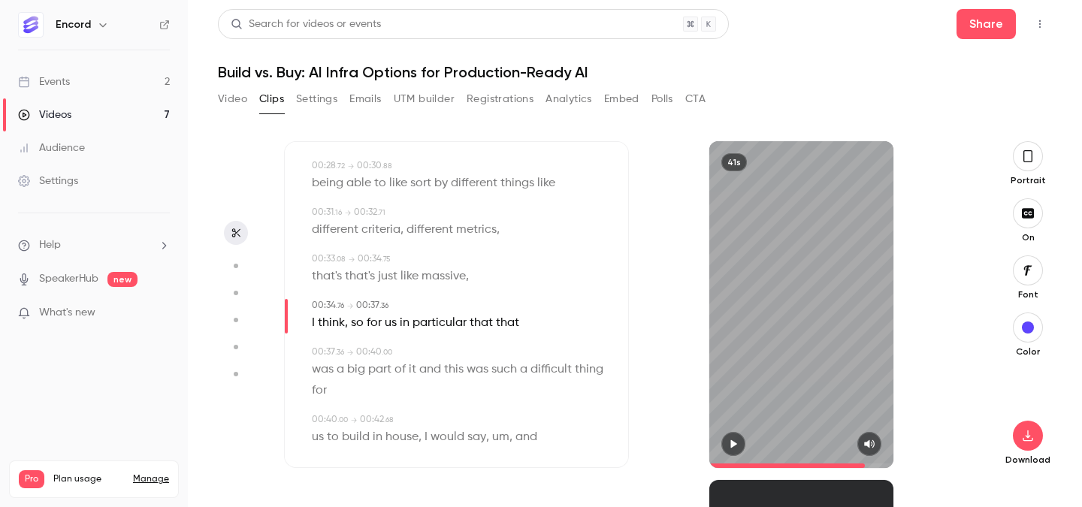
scroll to position [764, 0]
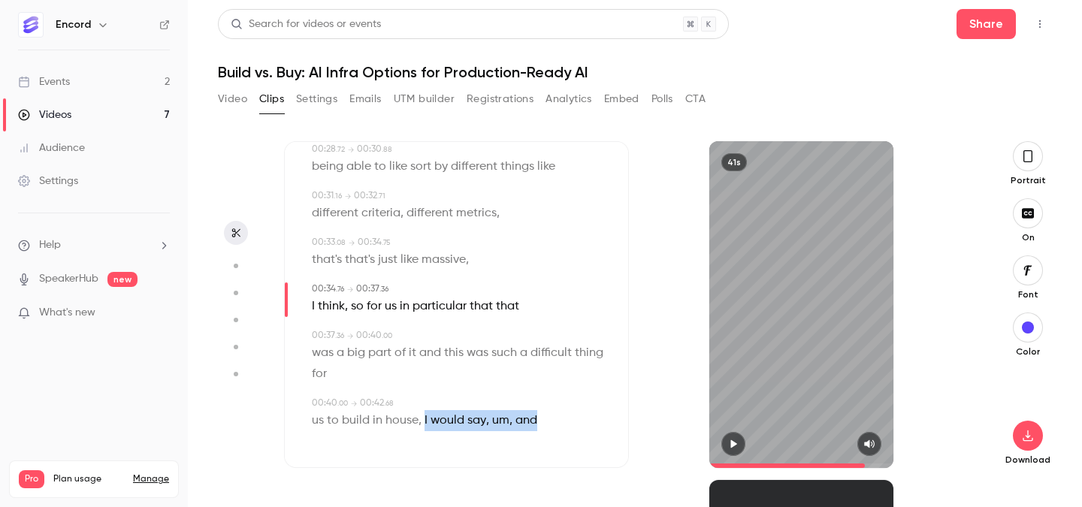
drag, startPoint x: 423, startPoint y: 419, endPoint x: 547, endPoint y: 421, distance: 124.0
click at [547, 421] on div "us to build in house , I would say , um , and" at bounding box center [458, 420] width 292 height 21
type input "**"
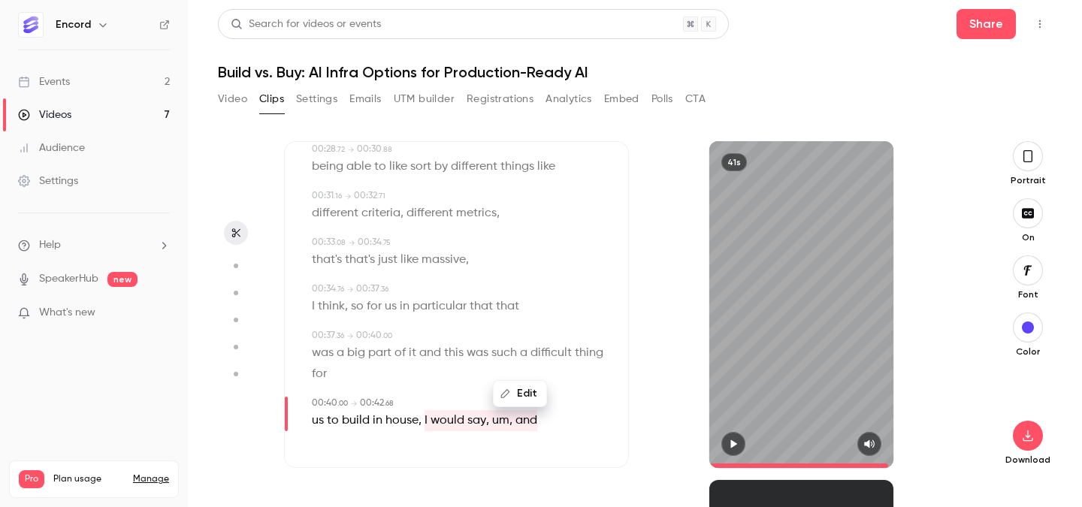
click at [461, 419] on span "would" at bounding box center [448, 420] width 34 height 21
click at [1028, 162] on icon "button" at bounding box center [1028, 156] width 12 height 17
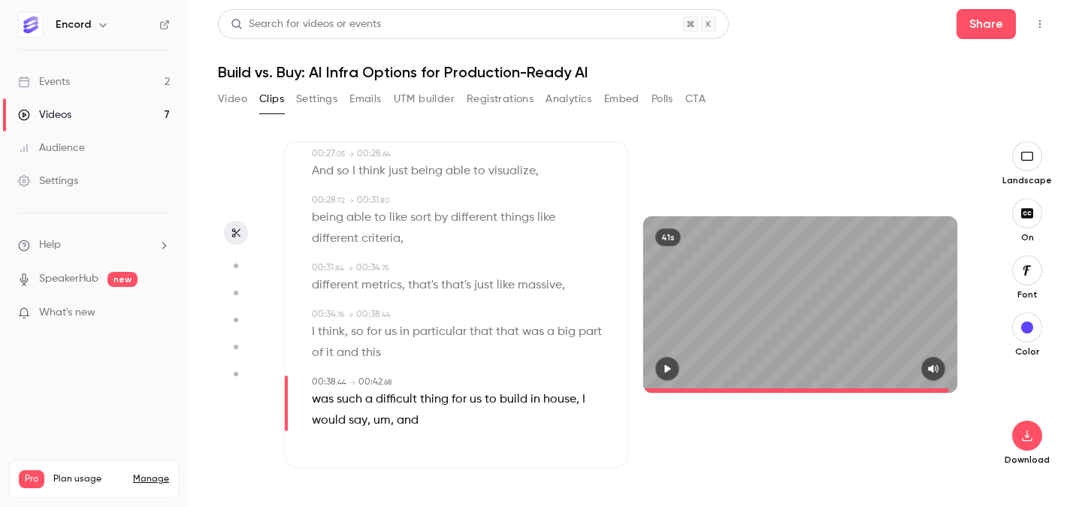
click at [1029, 159] on icon "button" at bounding box center [1027, 156] width 17 height 12
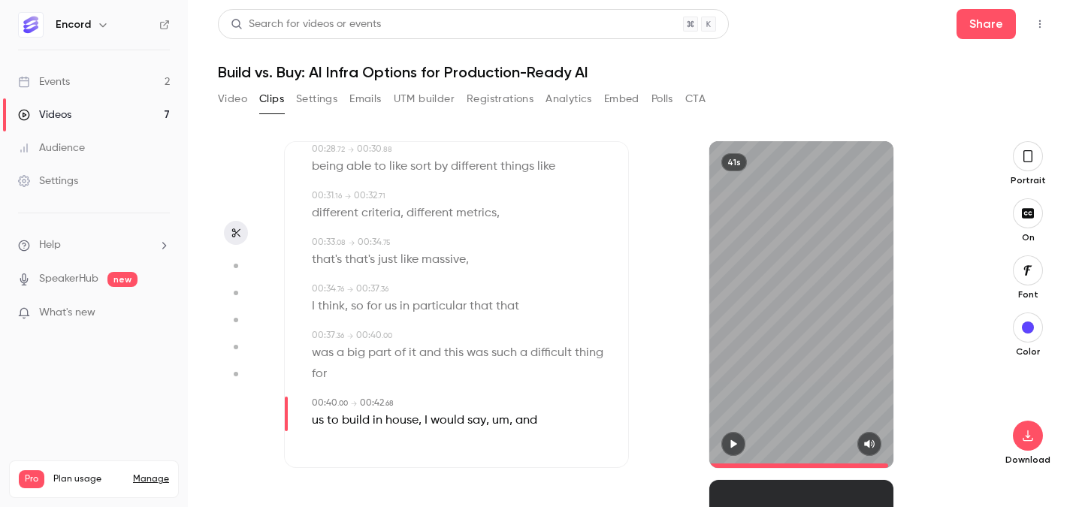
click at [1029, 159] on icon "button" at bounding box center [1028, 156] width 12 height 17
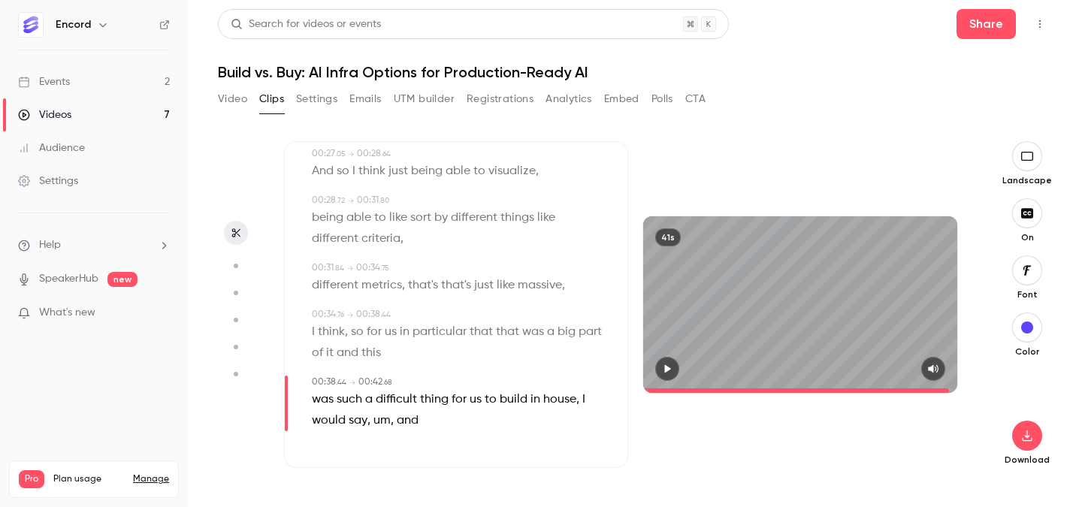
click at [1030, 228] on button "button" at bounding box center [1027, 213] width 30 height 30
click at [1026, 203] on button "button" at bounding box center [1027, 213] width 30 height 30
click at [1030, 437] on icon "button" at bounding box center [1027, 436] width 18 height 12
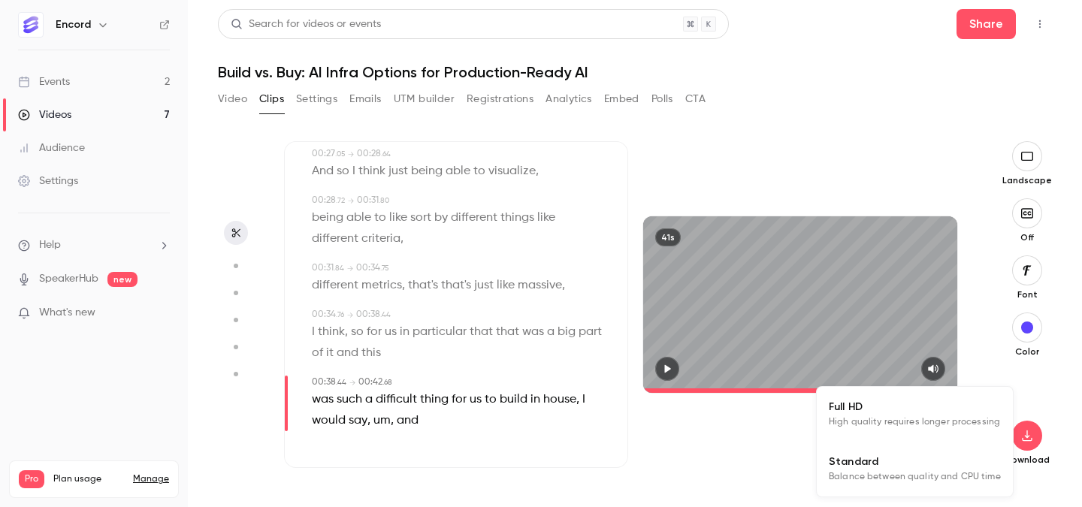
click at [936, 419] on span "High quality requires longer processing" at bounding box center [914, 422] width 171 height 15
